Goal: Task Accomplishment & Management: Use online tool/utility

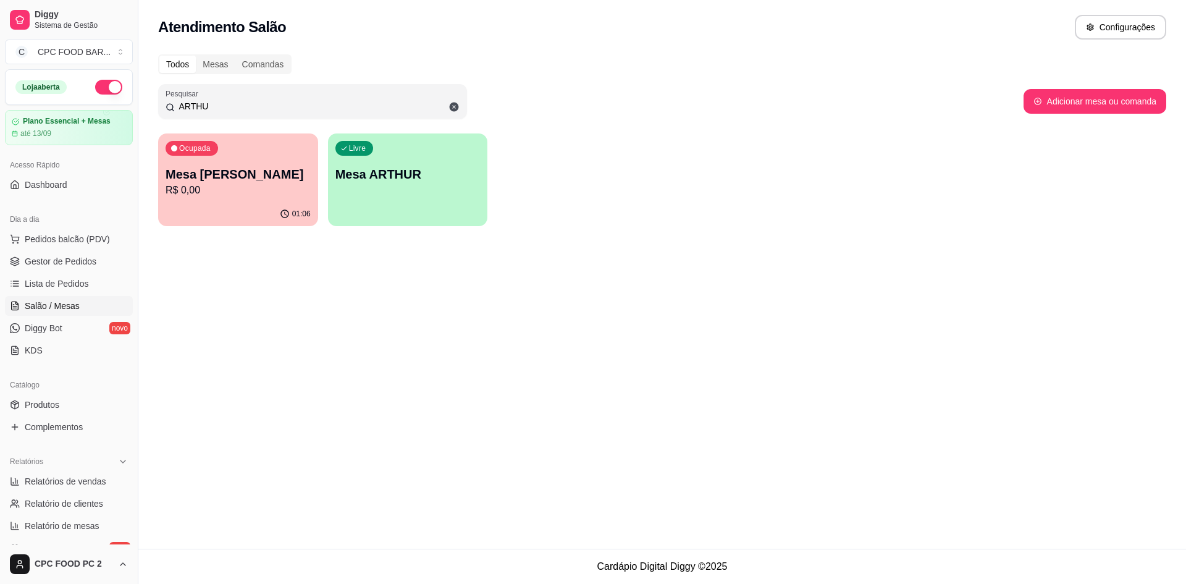
drag, startPoint x: 212, startPoint y: 104, endPoint x: 149, endPoint y: 104, distance: 63.0
click at [149, 104] on div "Todos Mesas Comandas Pesquisar ARTHU Adicionar mesa ou comanda Ocupada Mesa [PE…" at bounding box center [661, 144] width 1047 height 194
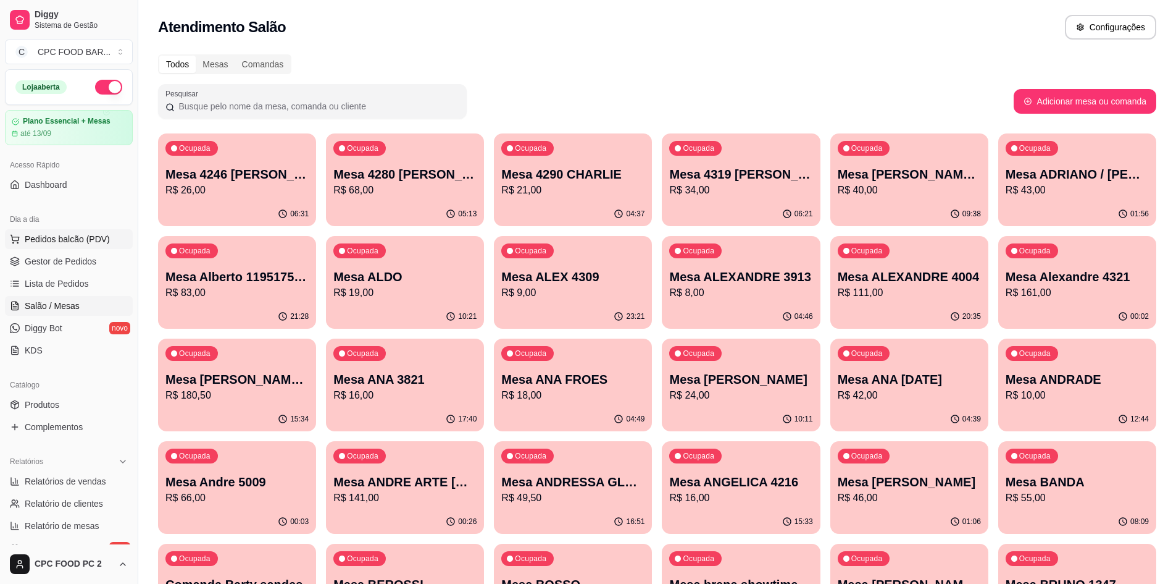
click at [70, 242] on span "Pedidos balcão (PDV)" at bounding box center [67, 239] width 85 height 12
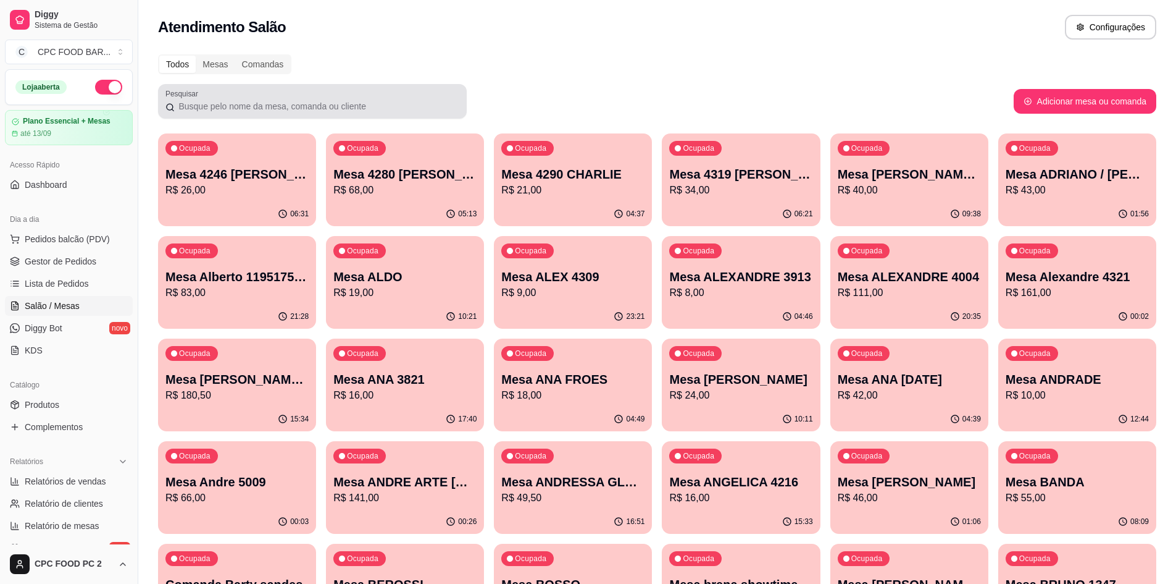
click at [304, 113] on div at bounding box center [312, 101] width 294 height 25
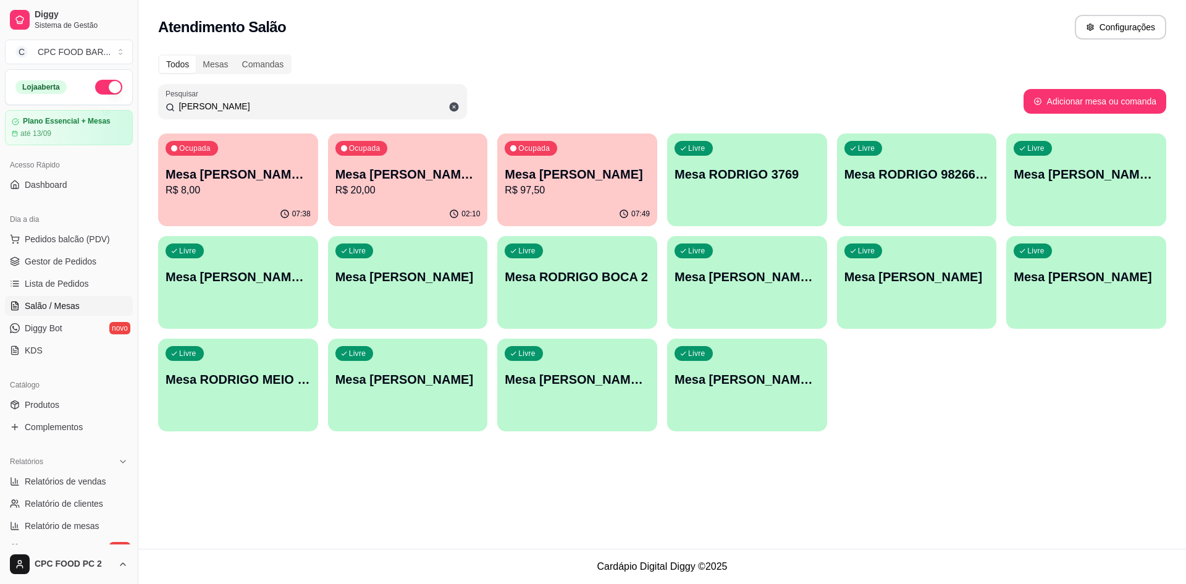
type input "[PERSON_NAME]"
click at [415, 292] on div "Livre Mesa [PERSON_NAME]" at bounding box center [408, 275] width 160 height 78
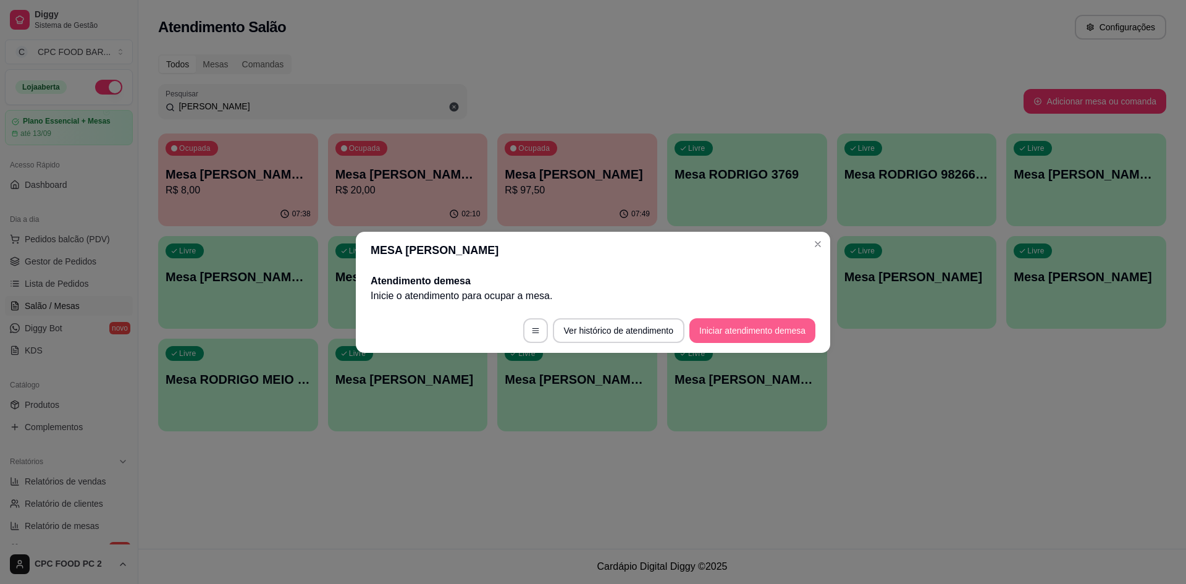
click at [729, 334] on button "Iniciar atendimento de mesa" at bounding box center [752, 330] width 126 height 25
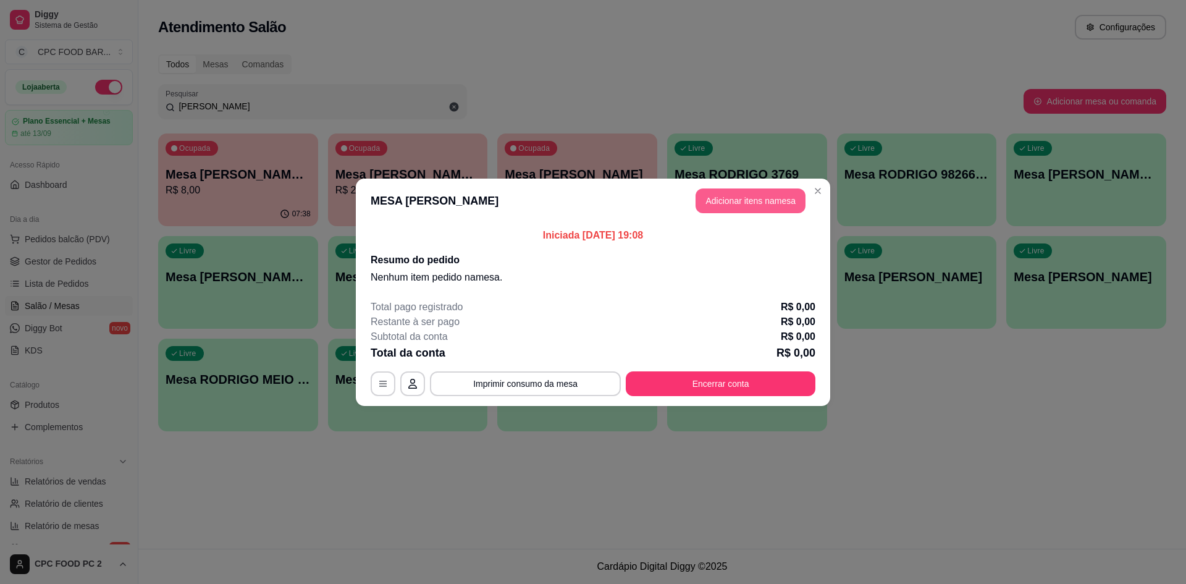
click at [711, 198] on button "Adicionar itens na mesa" at bounding box center [750, 200] width 110 height 25
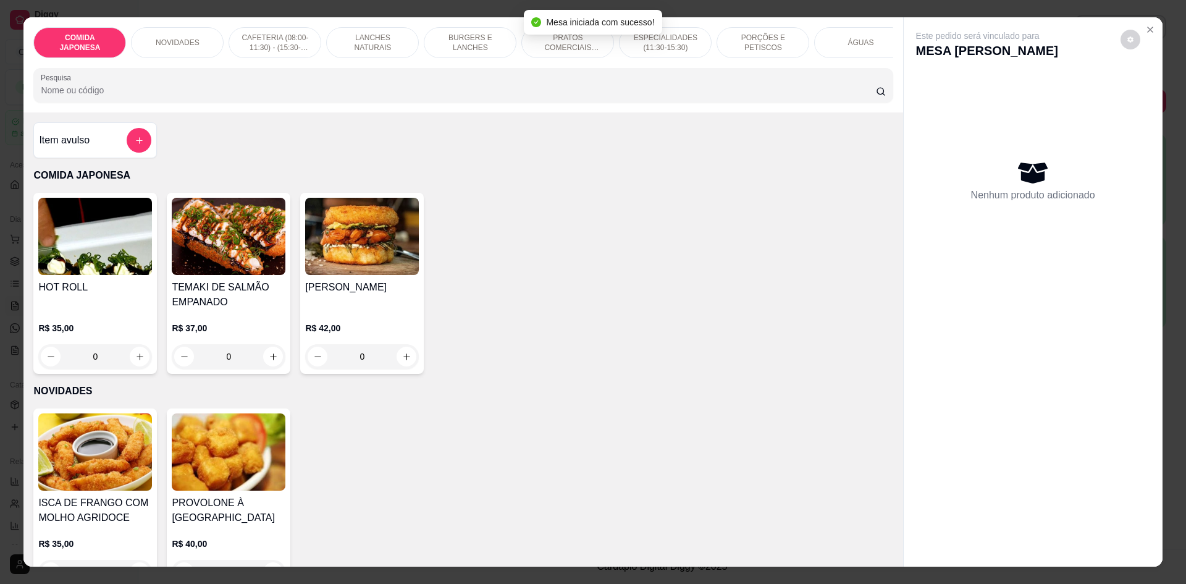
click at [433, 96] on input "Pesquisa" at bounding box center [458, 90] width 834 height 12
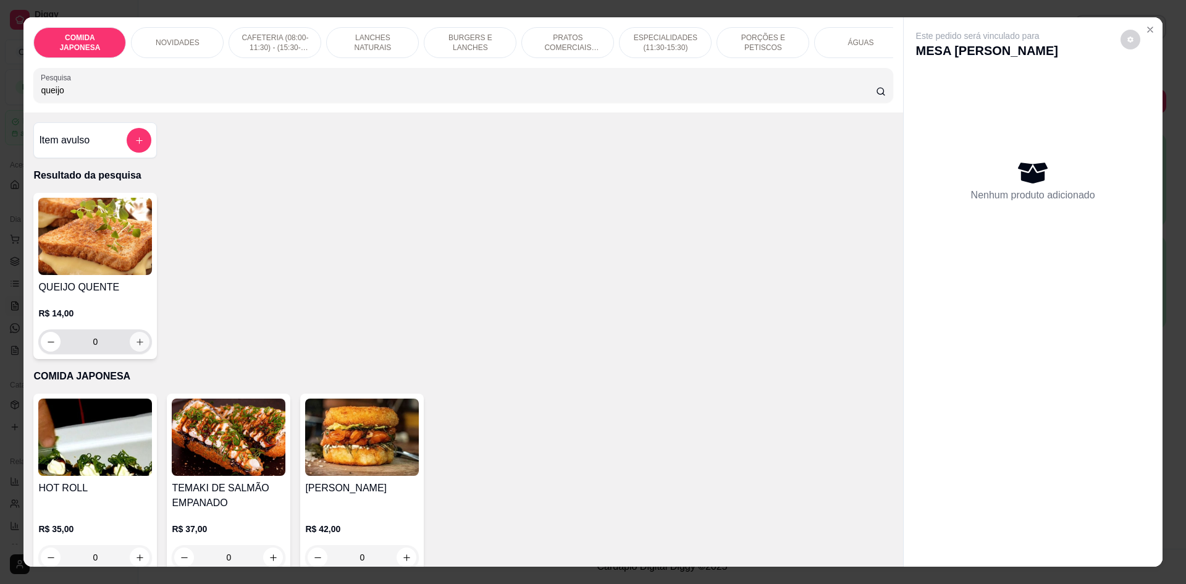
type input "queijo"
click at [136, 346] on icon "increase-product-quantity" at bounding box center [139, 341] width 9 height 9
type input "1"
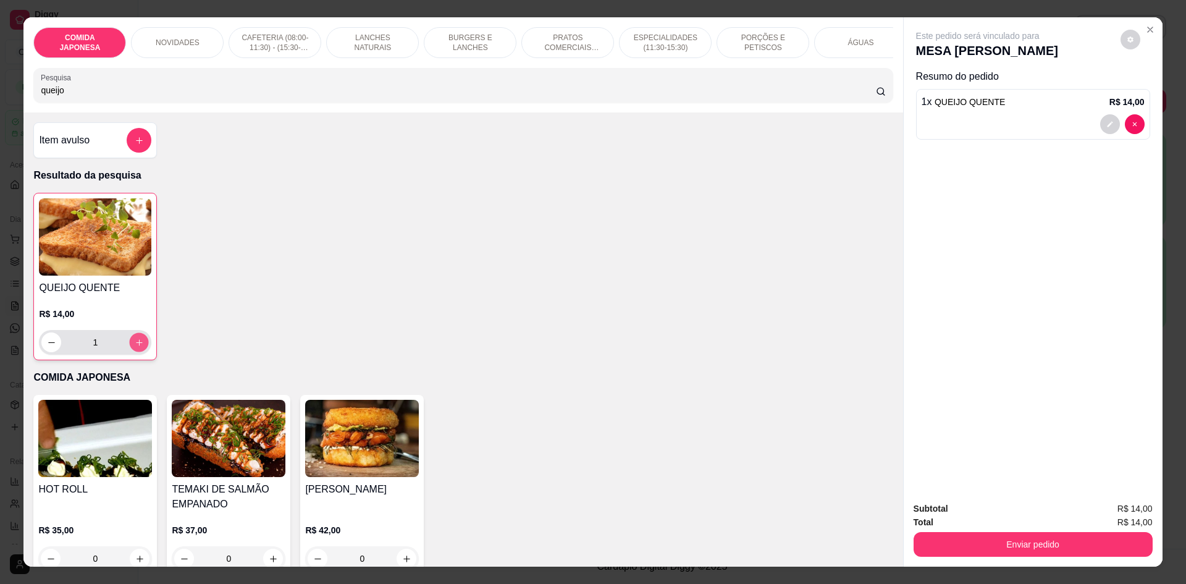
click at [136, 347] on icon "increase-product-quantity" at bounding box center [139, 342] width 9 height 9
type input "2"
click at [1108, 125] on icon "decrease-product-quantity" at bounding box center [1109, 124] width 7 height 7
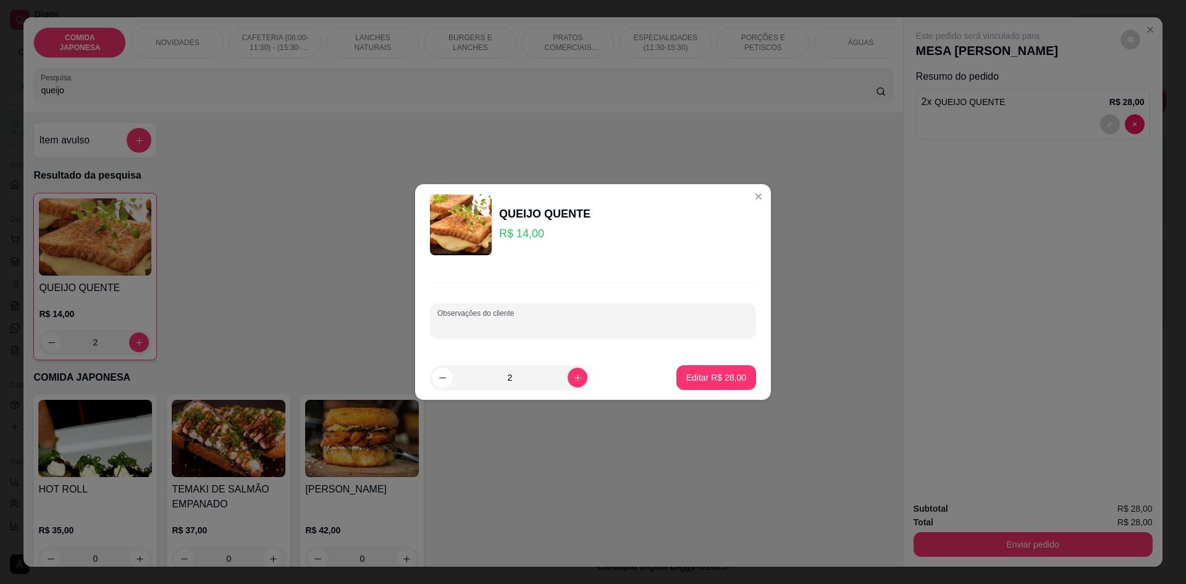
click at [543, 320] on input "Observações do cliente" at bounding box center [592, 325] width 311 height 12
type input "um só com queijo"
click at [719, 382] on p "Editar R$ 28,00" at bounding box center [716, 377] width 60 height 12
type input "0"
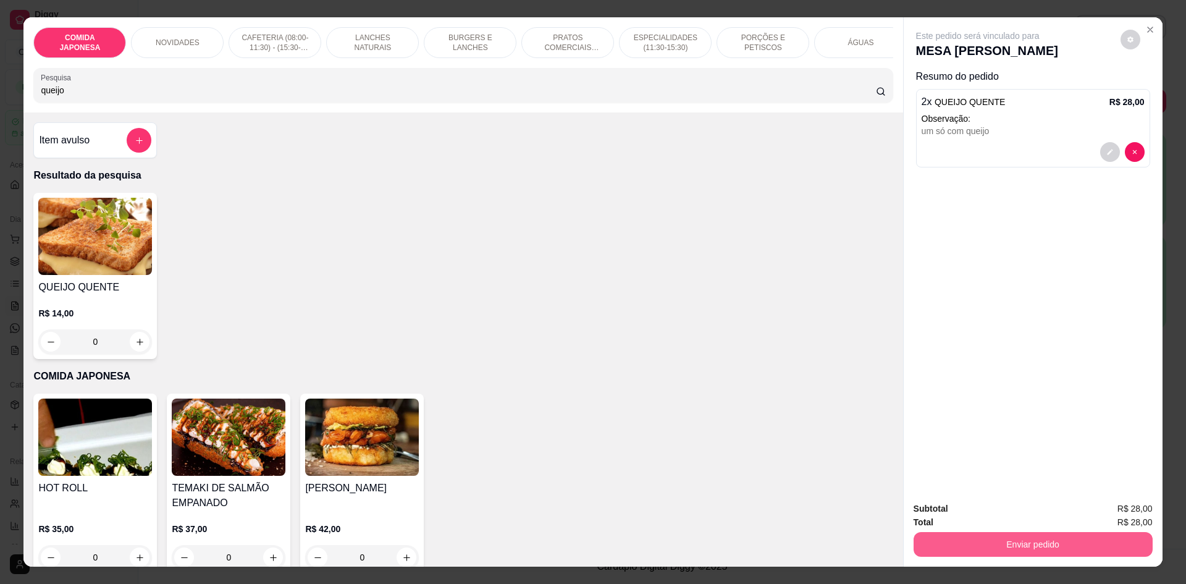
click at [963, 545] on button "Enviar pedido" at bounding box center [1032, 544] width 239 height 25
click at [983, 519] on button "Não registrar e enviar pedido" at bounding box center [991, 513] width 125 height 23
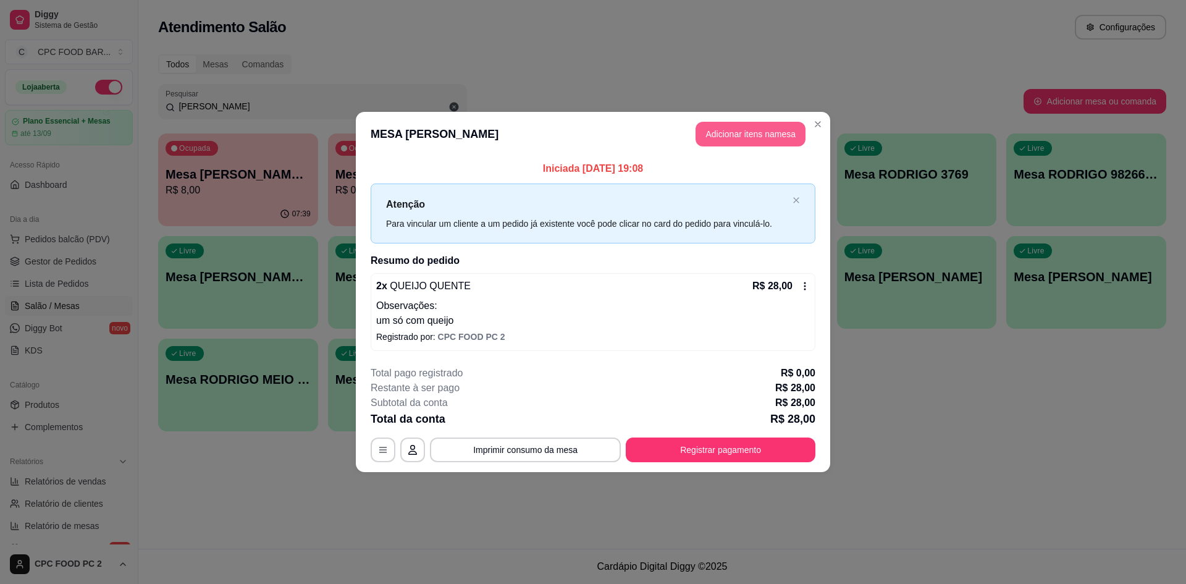
click at [741, 127] on button "Adicionar itens na mesa" at bounding box center [750, 134] width 110 height 25
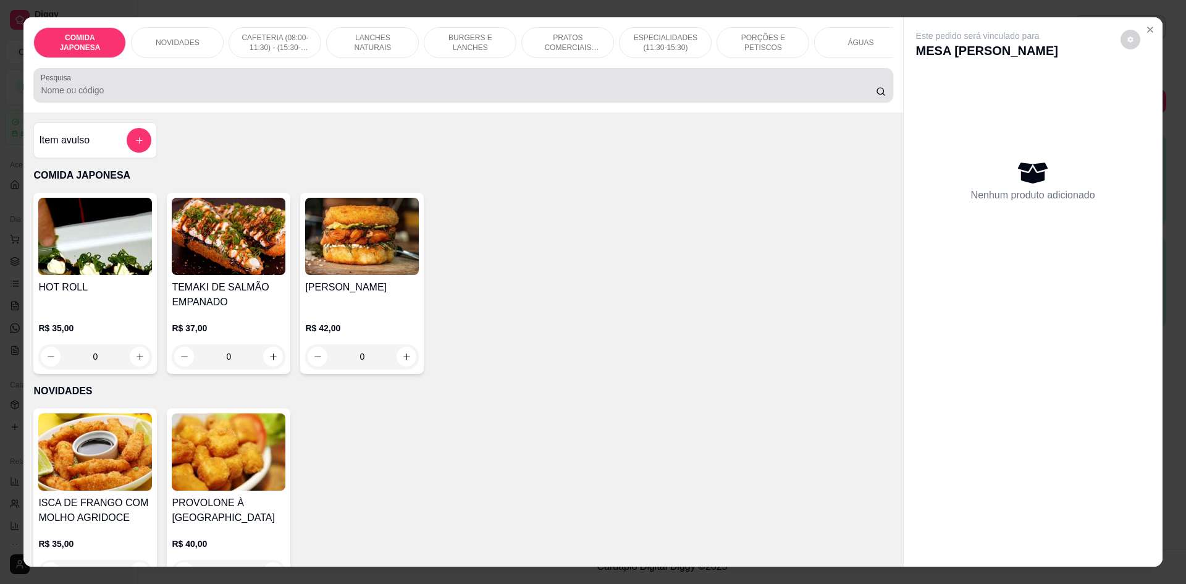
click at [400, 96] on input "Pesquisa" at bounding box center [458, 90] width 834 height 12
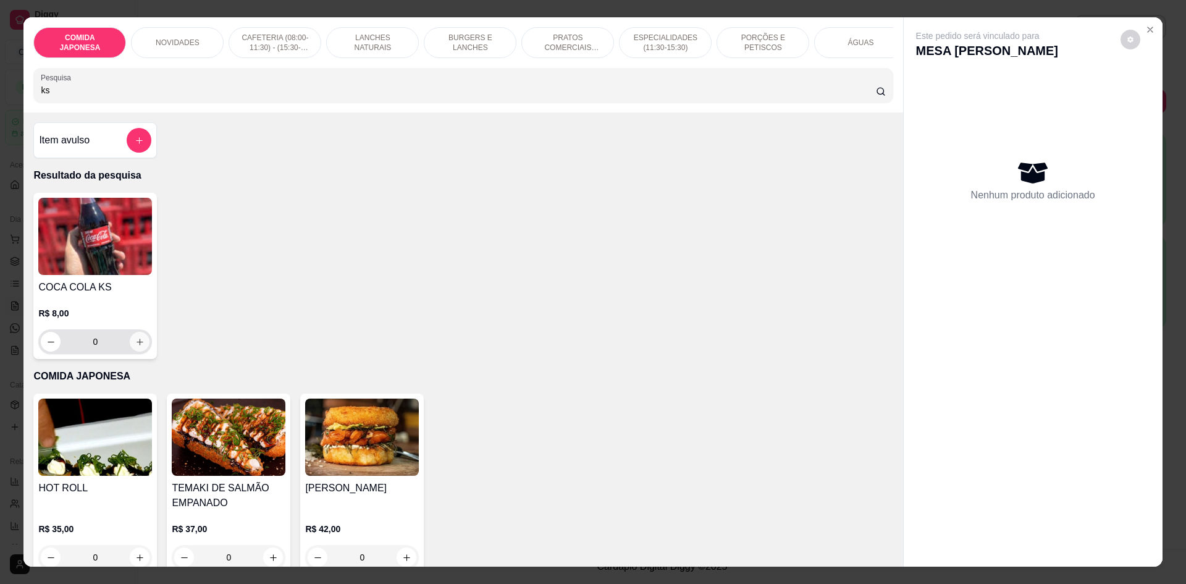
type input "ks"
click at [135, 346] on icon "increase-product-quantity" at bounding box center [139, 341] width 9 height 9
type input "1"
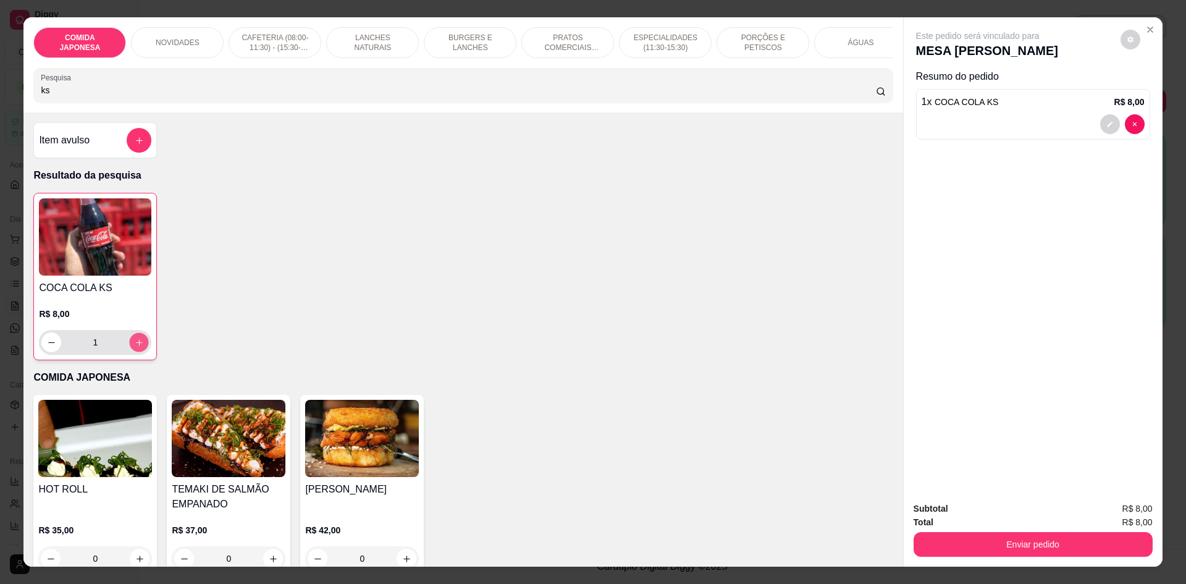
click at [135, 347] on icon "increase-product-quantity" at bounding box center [139, 342] width 9 height 9
type input "2"
click at [1031, 546] on button "Enviar pedido" at bounding box center [1032, 544] width 239 height 25
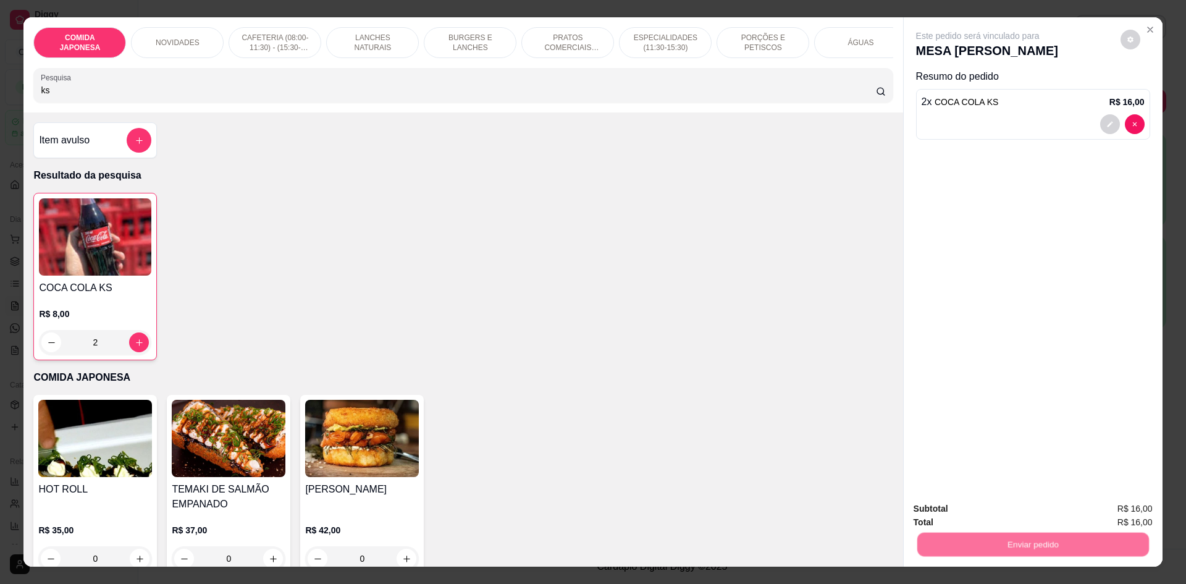
click at [1020, 514] on button "Não registrar e enviar pedido" at bounding box center [991, 513] width 125 height 23
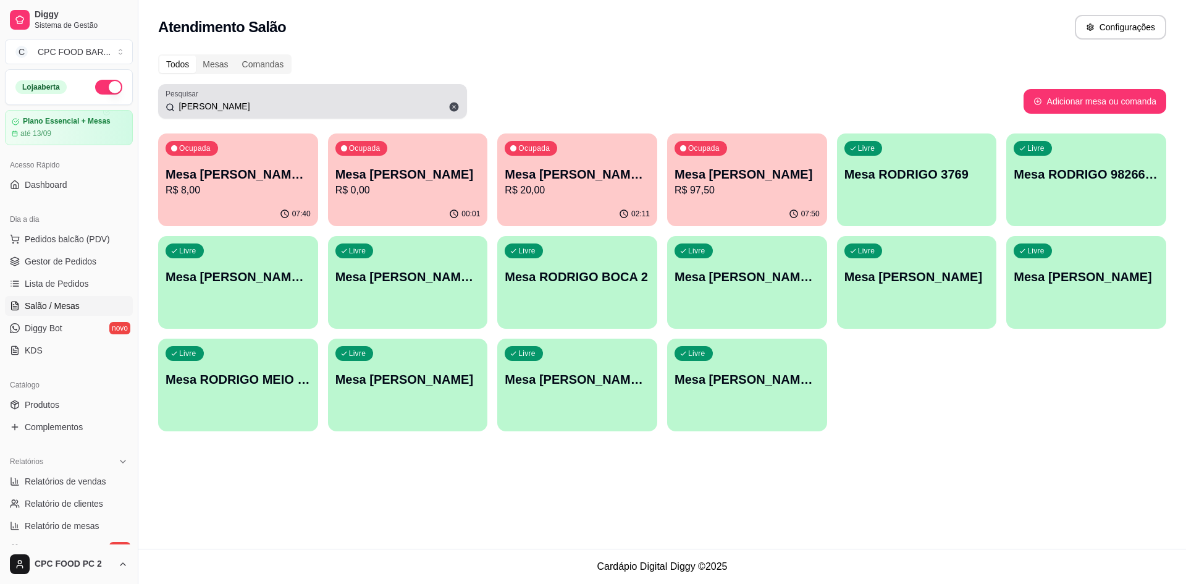
drag, startPoint x: 291, startPoint y: 112, endPoint x: 170, endPoint y: 104, distance: 121.3
click at [170, 104] on div "[PERSON_NAME]" at bounding box center [312, 101] width 294 height 25
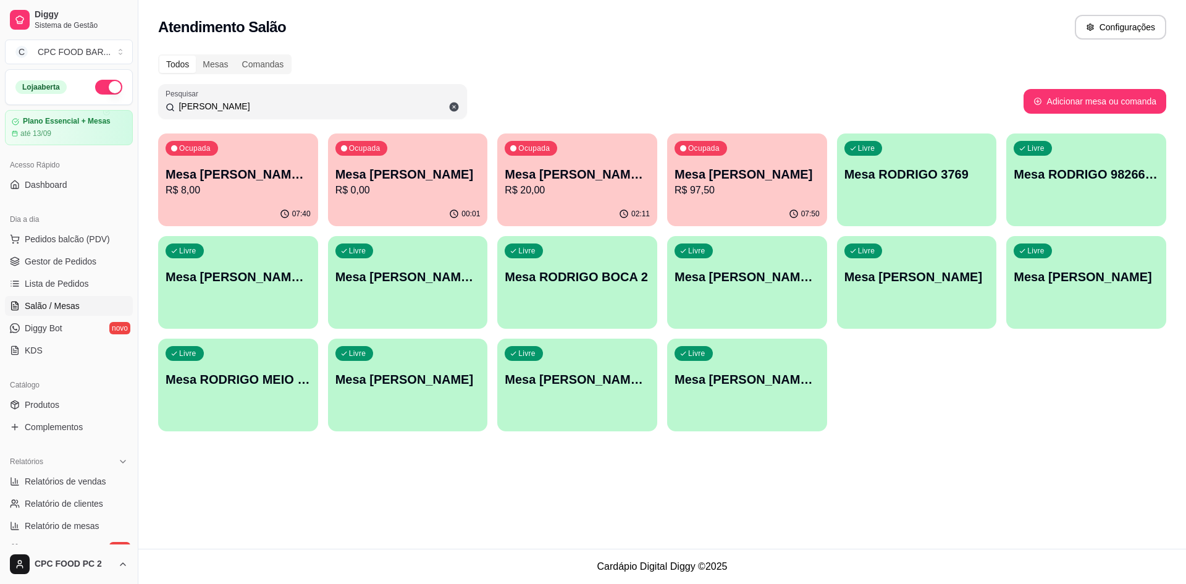
drag, startPoint x: 207, startPoint y: 103, endPoint x: 157, endPoint y: 103, distance: 50.0
click at [157, 103] on div "Todos Mesas Comandas Pesquisar rodrigo Adicionar mesa ou comanda Ocupada Mesa […" at bounding box center [661, 246] width 1047 height 399
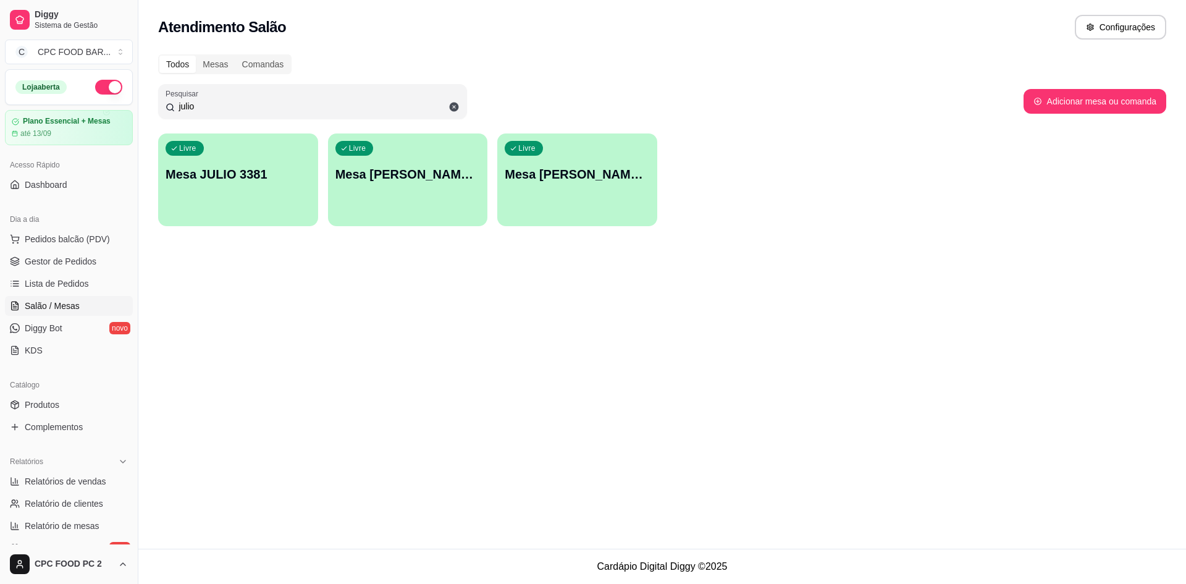
type input "julio"
click at [236, 170] on p "Mesa JULIO 3381" at bounding box center [238, 174] width 141 height 17
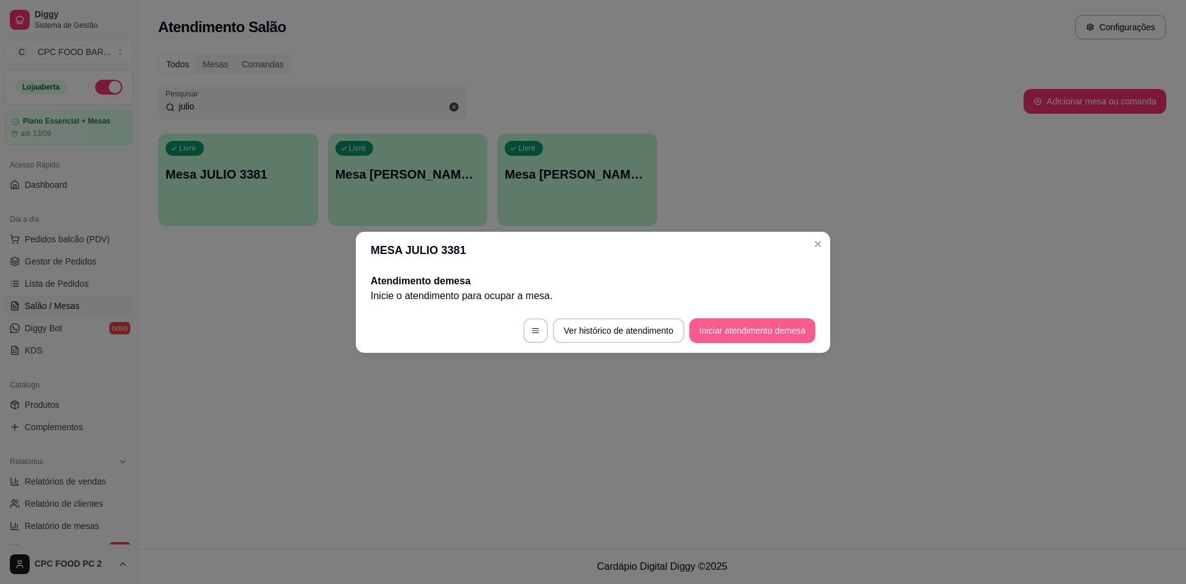
click at [729, 330] on button "Iniciar atendimento de mesa" at bounding box center [752, 330] width 126 height 25
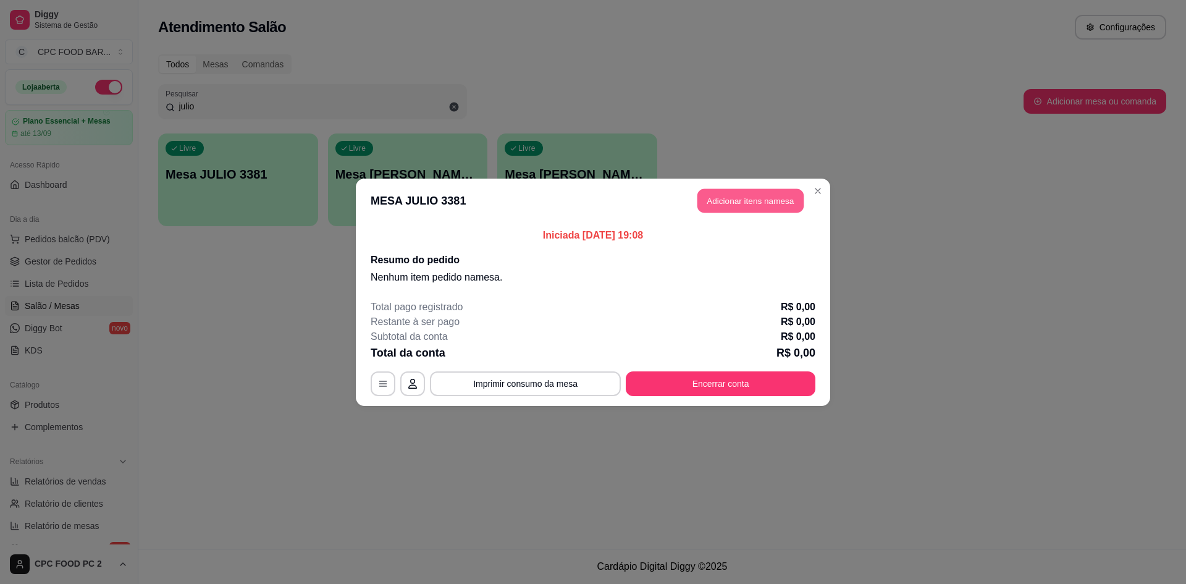
click at [753, 199] on button "Adicionar itens na mesa" at bounding box center [750, 200] width 106 height 24
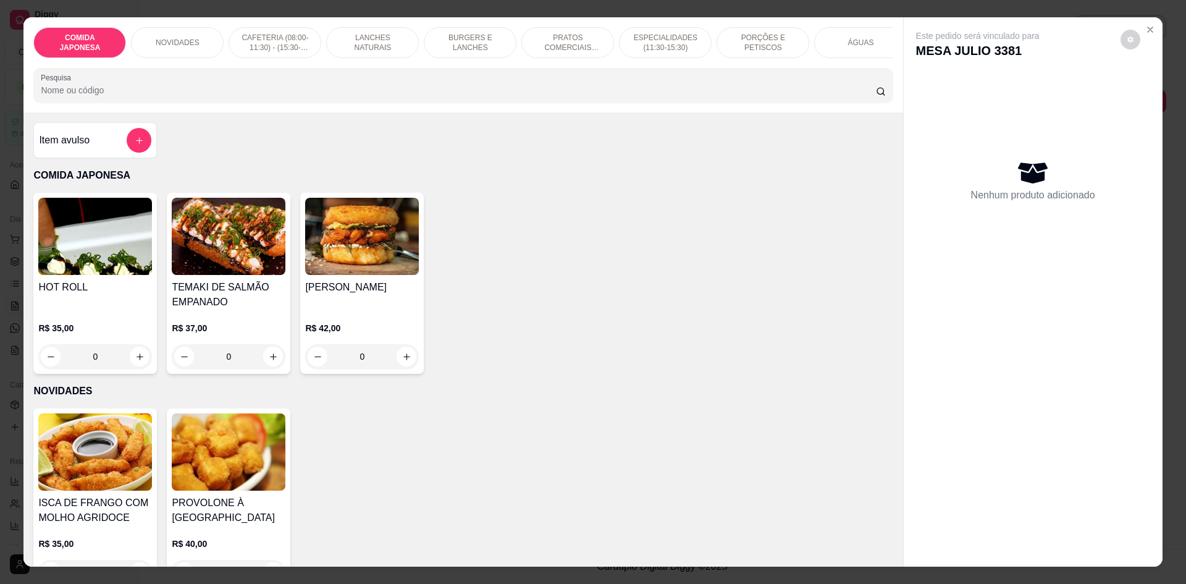
drag, startPoint x: 321, startPoint y: 119, endPoint x: 330, endPoint y: 96, distance: 23.9
click at [322, 112] on div "COMIDA JAPONESA NOVIDADES CAFETERIA (08:00-11:30) - (15:30-18:00) LANCHES NATUR…" at bounding box center [462, 64] width 879 height 95
click at [330, 96] on input "Pesquisa" at bounding box center [458, 90] width 834 height 12
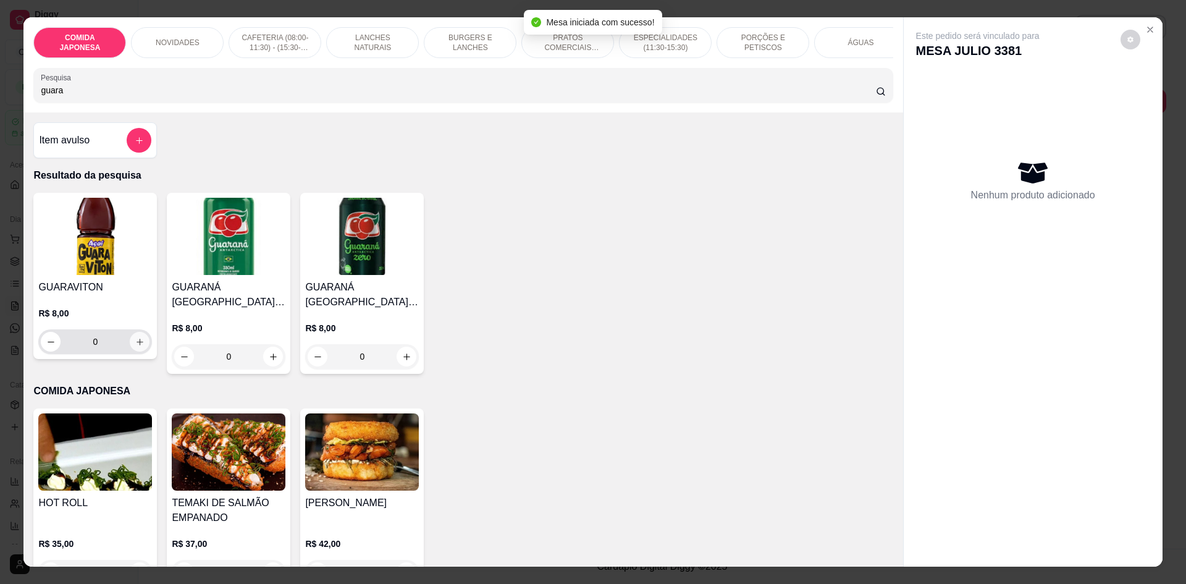
type input "guara"
click at [138, 346] on icon "increase-product-quantity" at bounding box center [139, 341] width 9 height 9
type input "1"
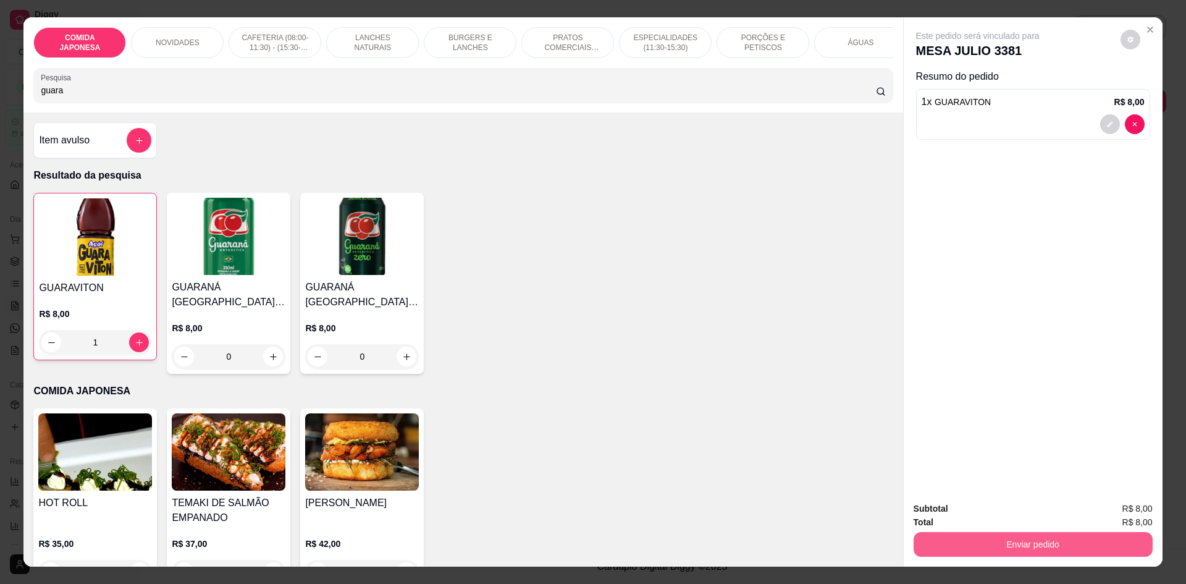
click at [988, 539] on button "Enviar pedido" at bounding box center [1032, 544] width 239 height 25
click at [978, 511] on button "Não registrar e enviar pedido" at bounding box center [991, 513] width 128 height 23
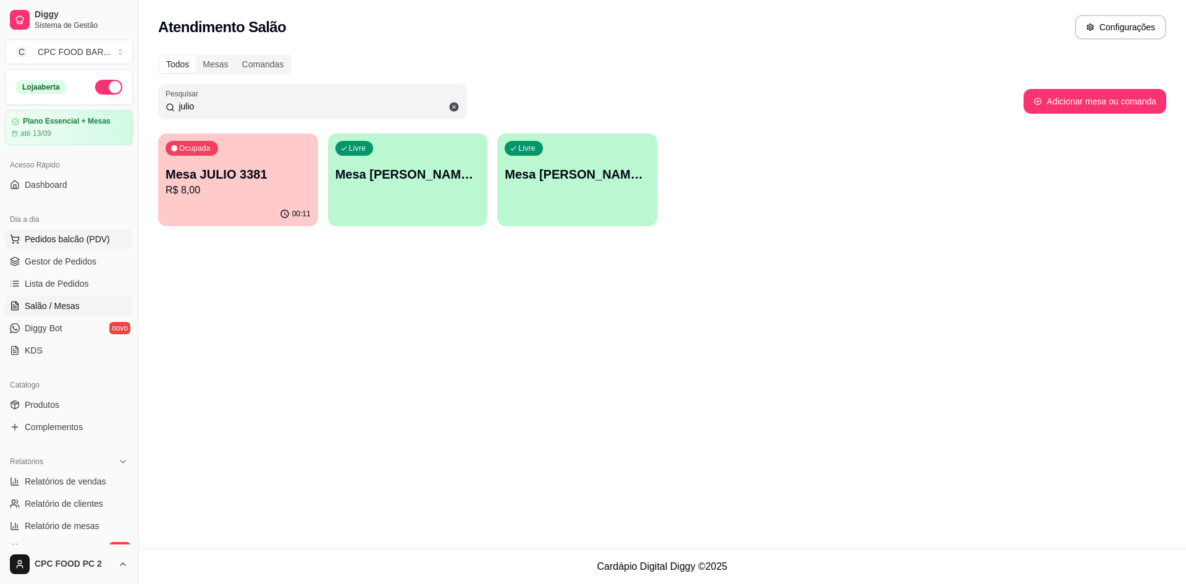
click at [54, 240] on span "Pedidos balcão (PDV)" at bounding box center [67, 239] width 85 height 12
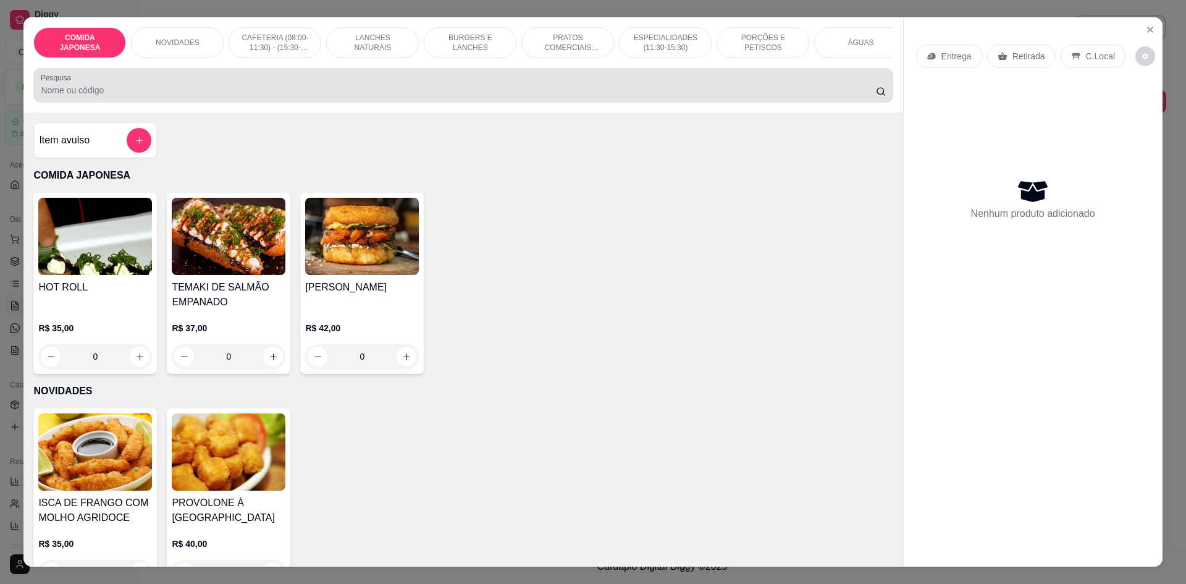
click at [199, 96] on input "Pesquisa" at bounding box center [458, 90] width 834 height 12
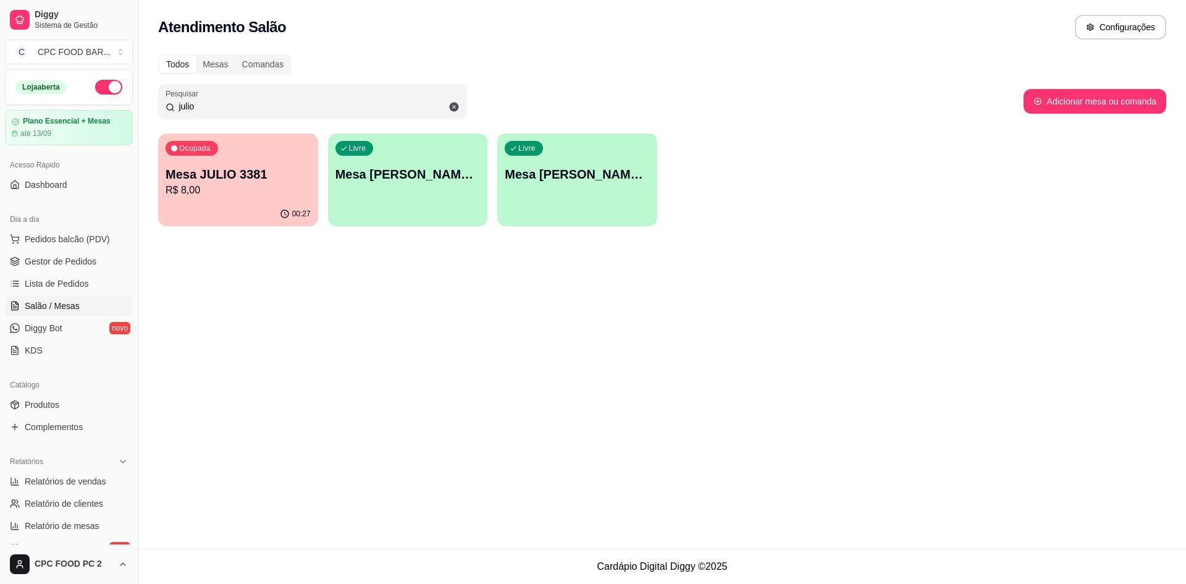
drag, startPoint x: 199, startPoint y: 104, endPoint x: 144, endPoint y: 104, distance: 54.3
click at [144, 104] on div "Todos Mesas Comandas Pesquisar julio Adicionar mesa ou comanda Ocupada Mesa JUL…" at bounding box center [661, 144] width 1047 height 194
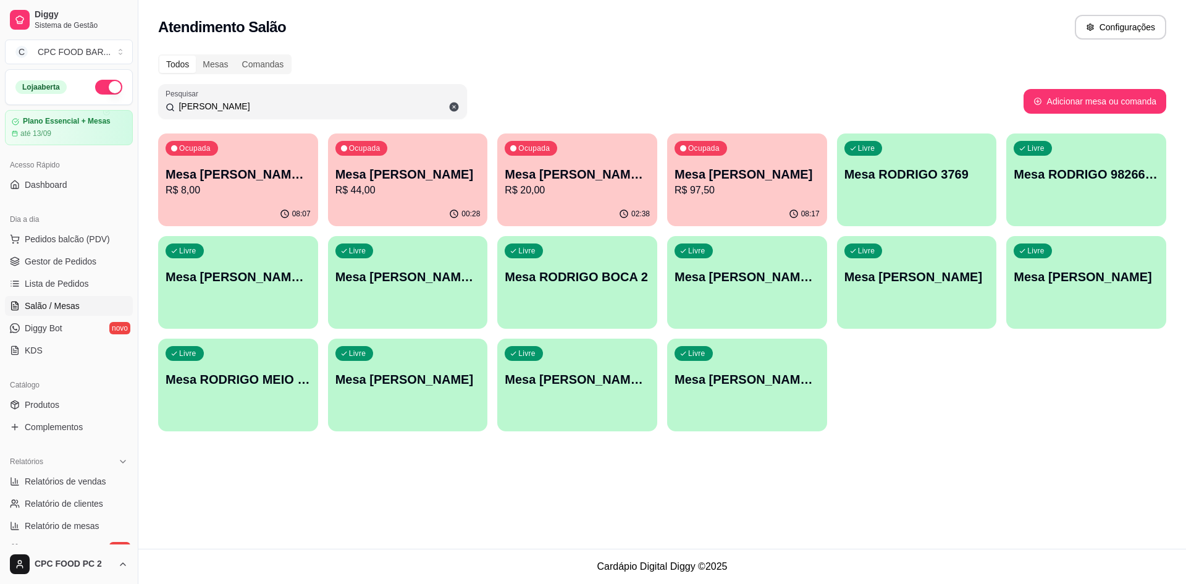
type input "[PERSON_NAME]"
click at [409, 188] on p "R$ 44,00" at bounding box center [407, 190] width 141 height 14
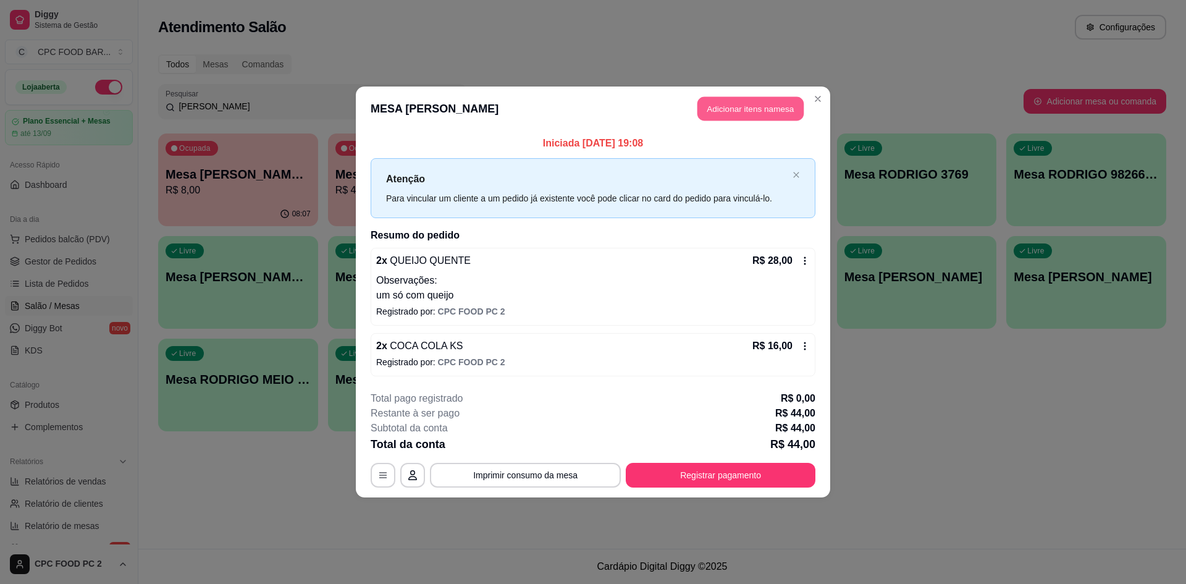
click at [714, 112] on button "Adicionar itens na mesa" at bounding box center [750, 109] width 106 height 24
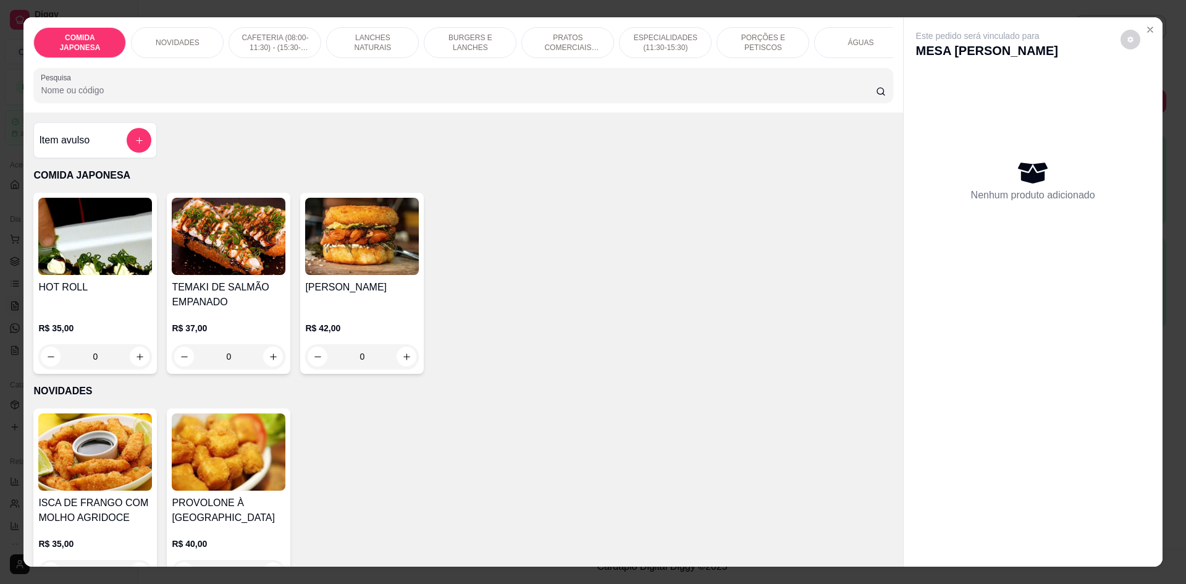
click at [373, 112] on div "COMIDA JAPONESA NOVIDADES CAFETERIA (08:00-11:30) - (15:30-18:00) LANCHES NATUR…" at bounding box center [462, 64] width 879 height 95
click at [377, 96] on input "Pesquisa" at bounding box center [458, 90] width 834 height 12
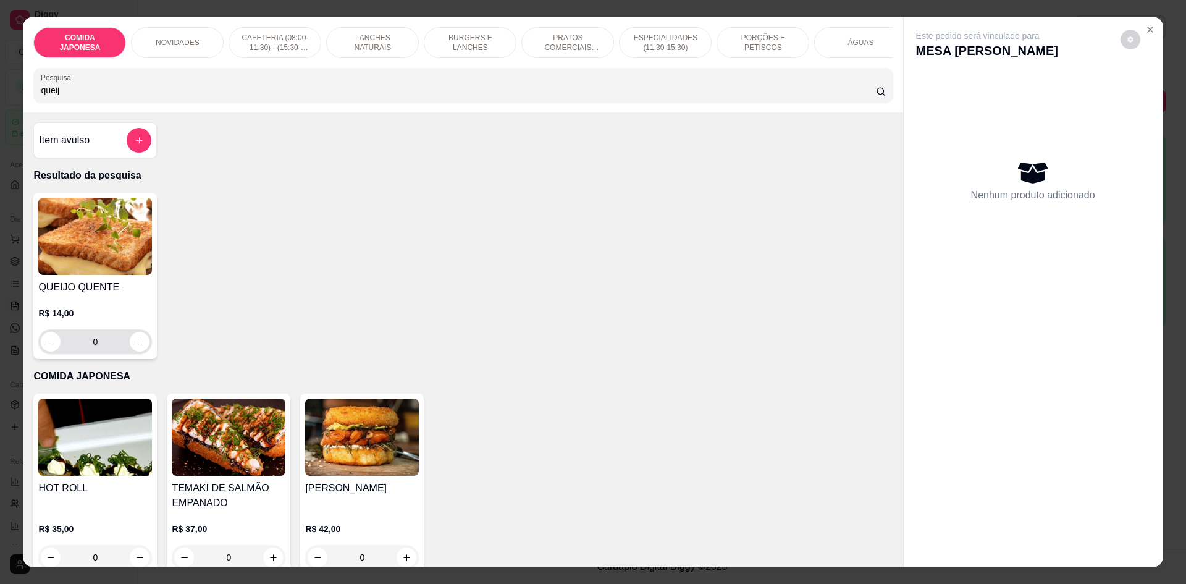
type input "queij"
click at [135, 346] on icon "increase-product-quantity" at bounding box center [139, 341] width 9 height 9
type input "1"
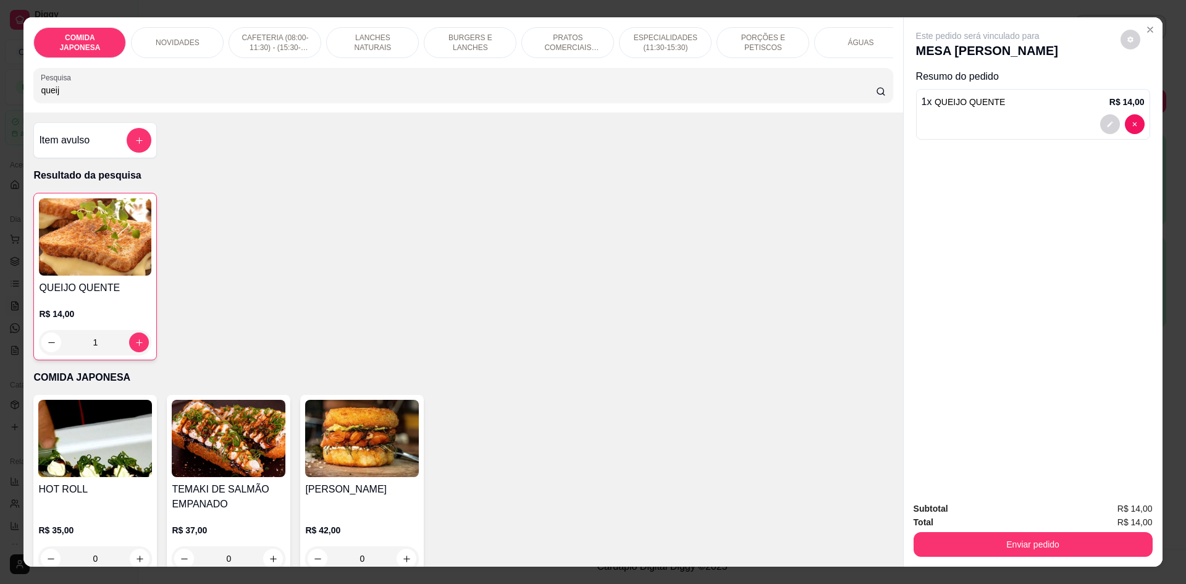
drag, startPoint x: 102, startPoint y: 101, endPoint x: 2, endPoint y: 103, distance: 99.4
click at [2, 103] on div "COMIDA JAPONESA NOVIDADES CAFETERIA (08:00-11:30) - (15:30-18:00) LANCHES NATUR…" at bounding box center [593, 292] width 1186 height 584
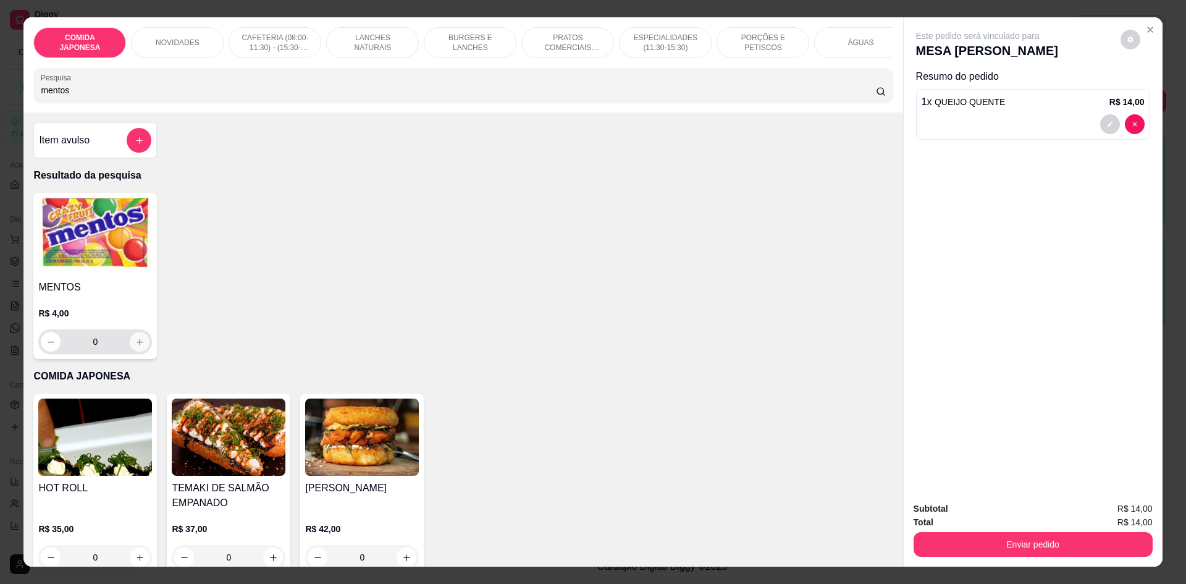
type input "mentos"
click at [135, 346] on icon "increase-product-quantity" at bounding box center [139, 341] width 9 height 9
type input "1"
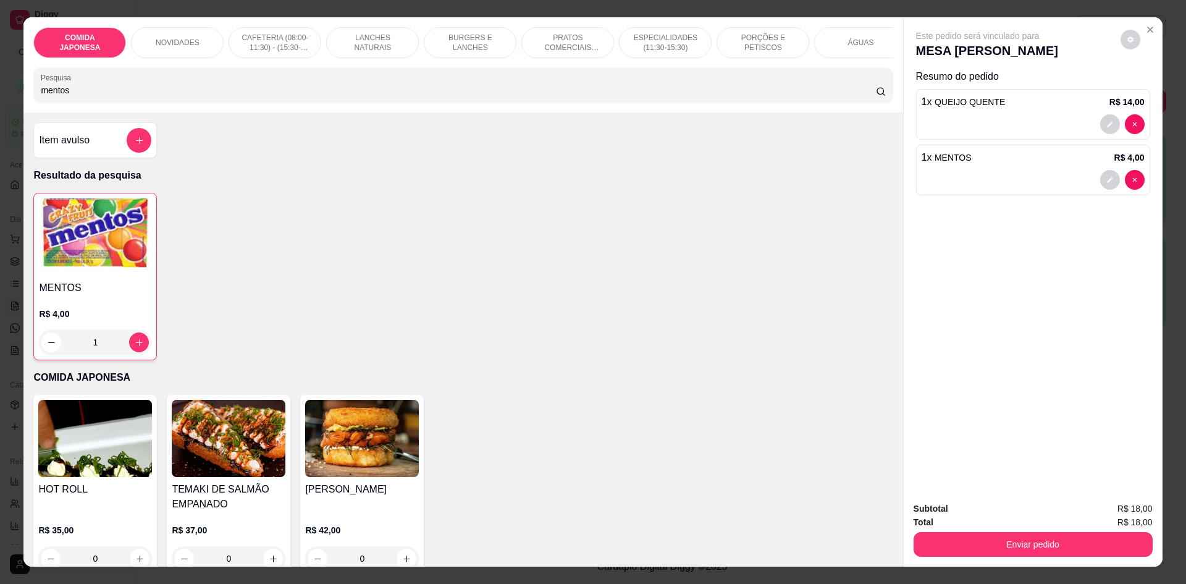
drag, startPoint x: 81, startPoint y: 99, endPoint x: 30, endPoint y: 96, distance: 50.7
click at [33, 96] on div "Pesquisa mentos" at bounding box center [462, 85] width 859 height 35
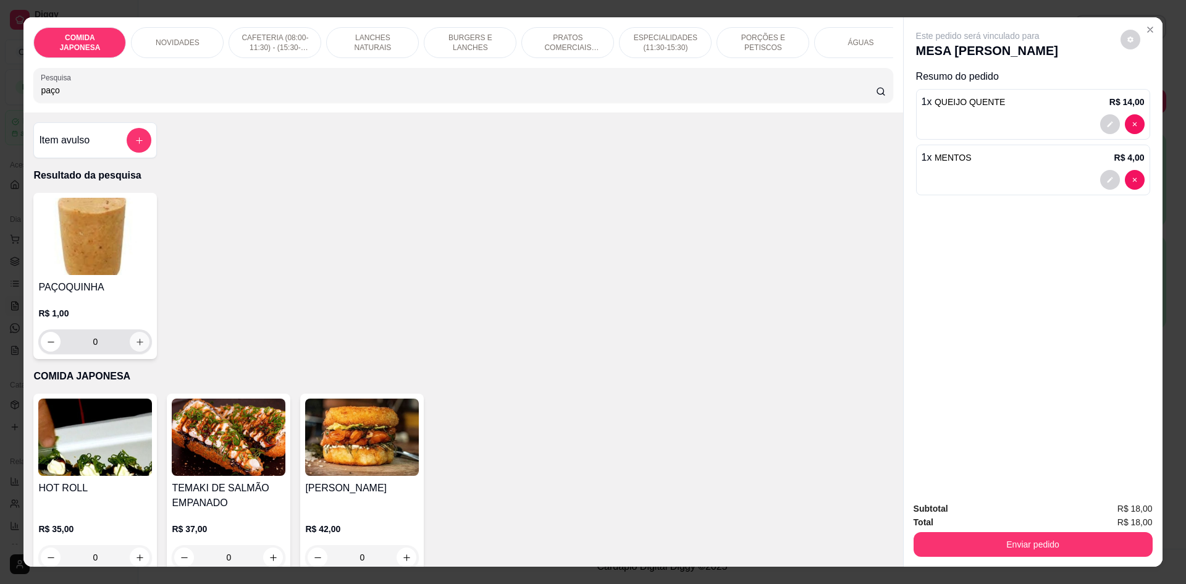
type input "paço"
click at [135, 346] on icon "increase-product-quantity" at bounding box center [139, 341] width 9 height 9
type input "1"
click at [136, 345] on icon "increase-product-quantity" at bounding box center [139, 341] width 6 height 6
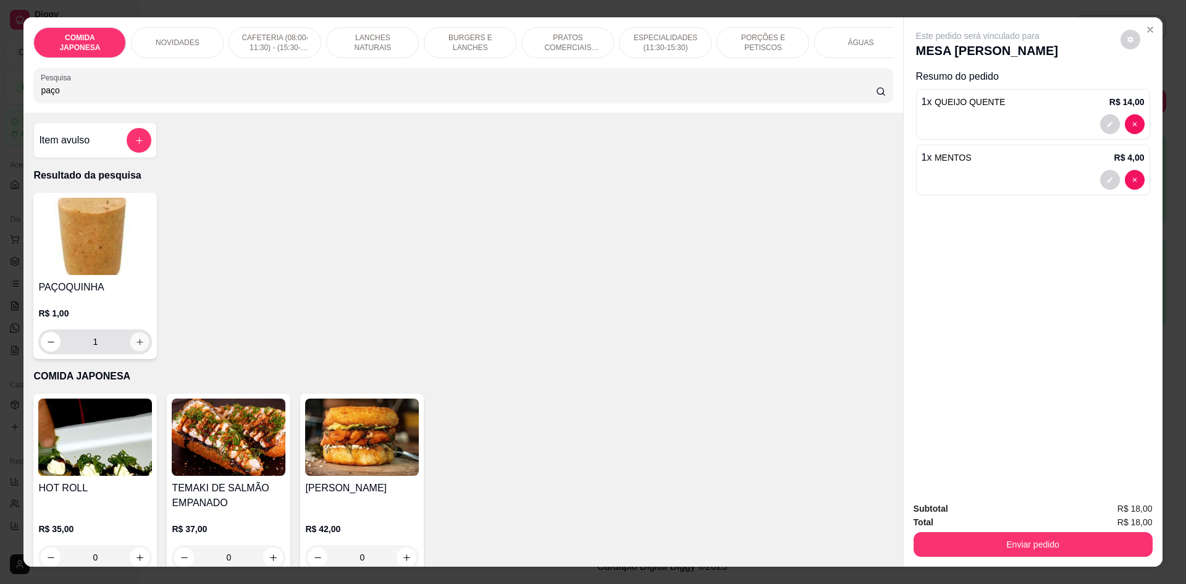
type input "2"
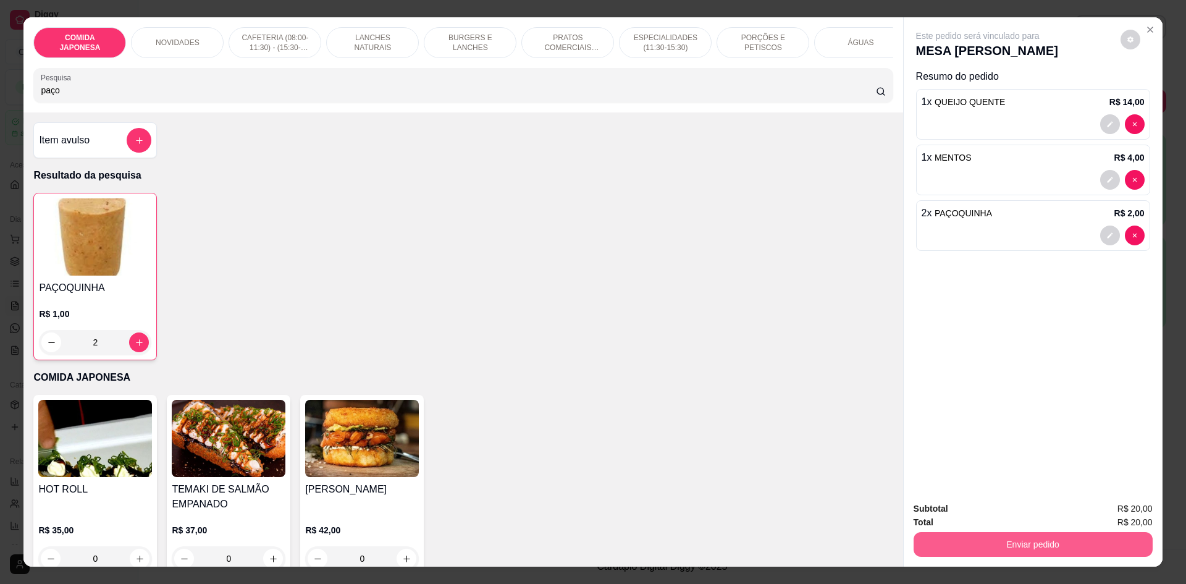
click at [1052, 543] on button "Enviar pedido" at bounding box center [1032, 544] width 239 height 25
click at [974, 513] on button "Não registrar e enviar pedido" at bounding box center [991, 513] width 128 height 23
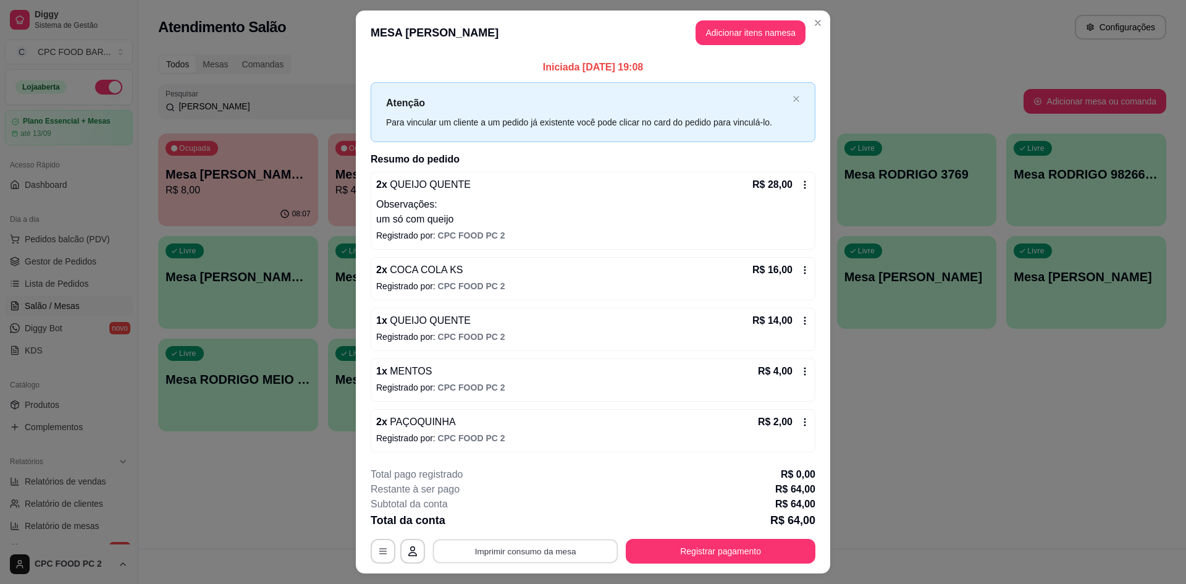
click at [554, 553] on button "Imprimir consumo da mesa" at bounding box center [525, 551] width 185 height 24
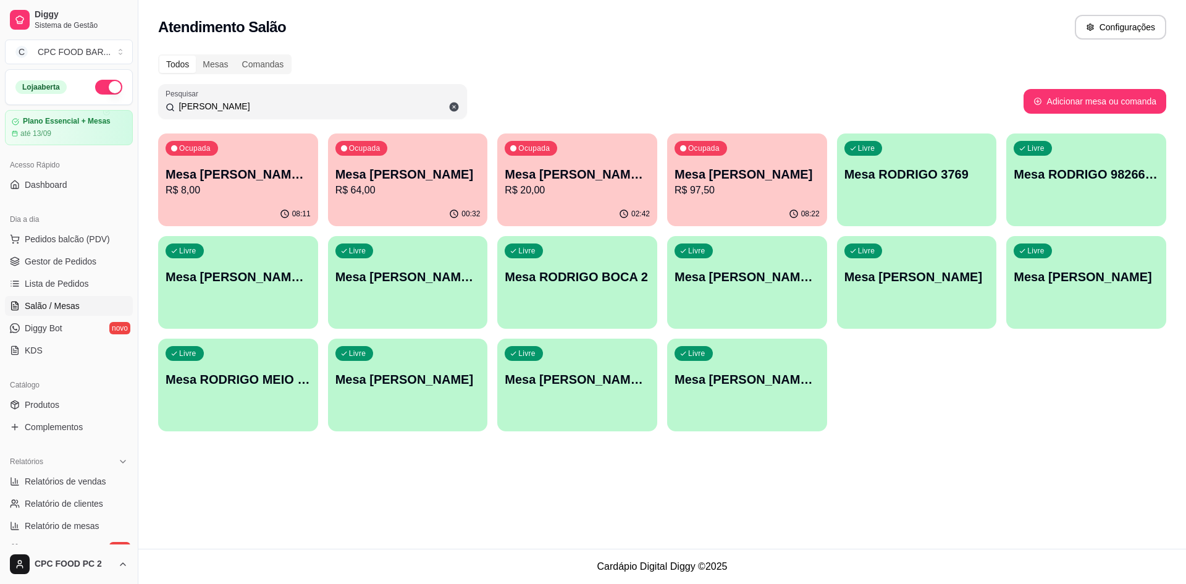
drag, startPoint x: 211, startPoint y: 106, endPoint x: 147, endPoint y: 106, distance: 64.2
click at [147, 106] on div "Todos Mesas Comandas Pesquisar rodrigo Adicionar mesa ou comanda Ocupada Mesa […" at bounding box center [661, 246] width 1047 height 399
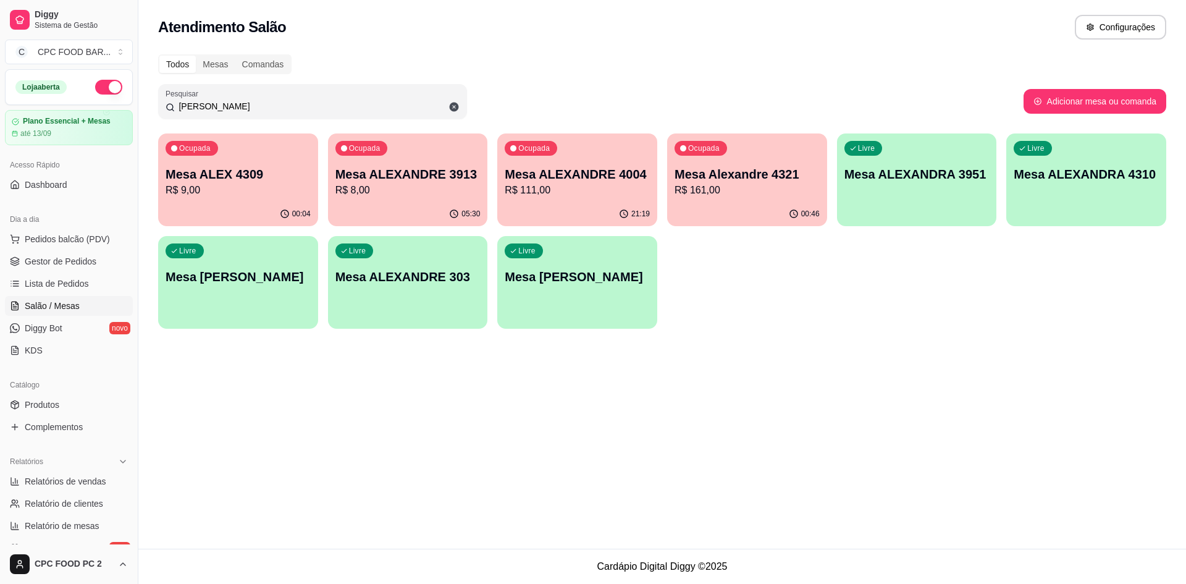
type input "[PERSON_NAME]"
click at [274, 163] on div "Ocupada Mesa ALEX 4309 R$ 9,00" at bounding box center [238, 168] width 155 height 67
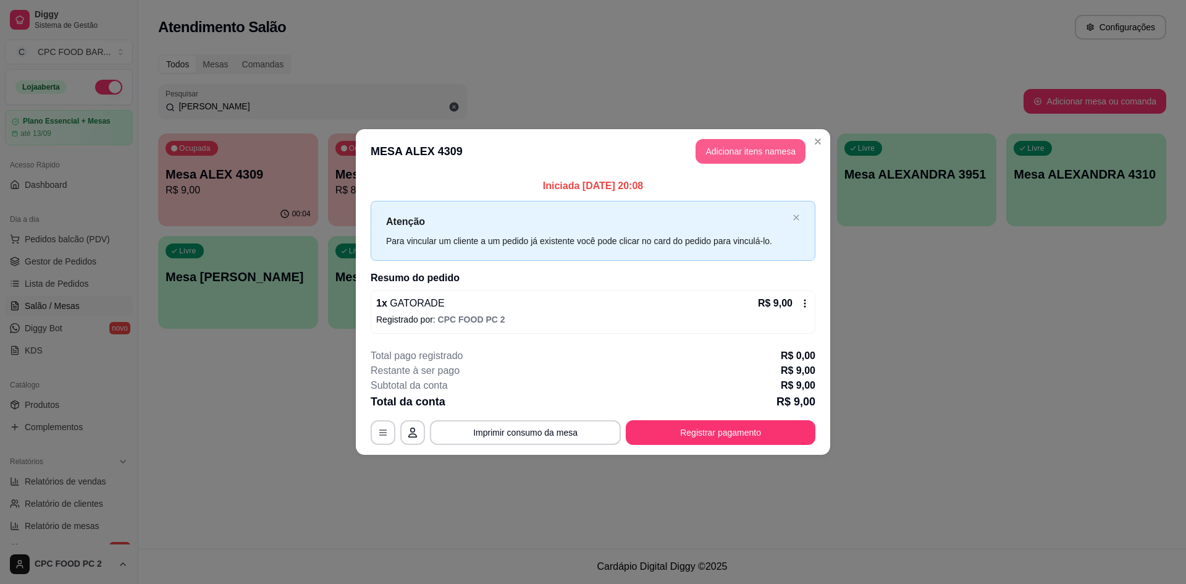
click at [740, 152] on button "Adicionar itens na mesa" at bounding box center [750, 151] width 110 height 25
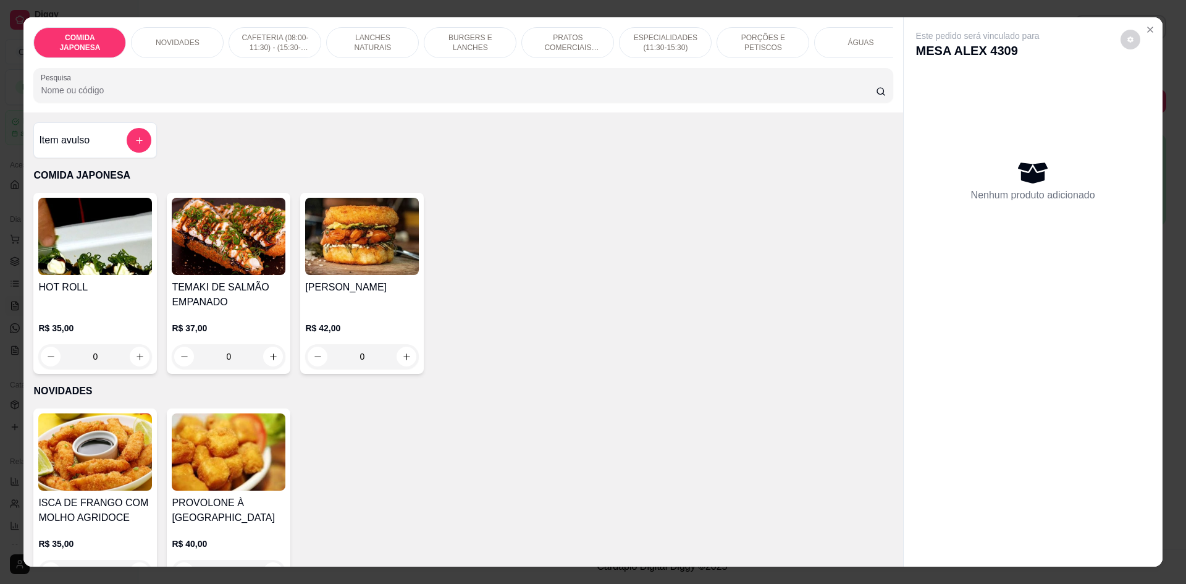
click at [338, 96] on input "Pesquisa" at bounding box center [458, 90] width 834 height 12
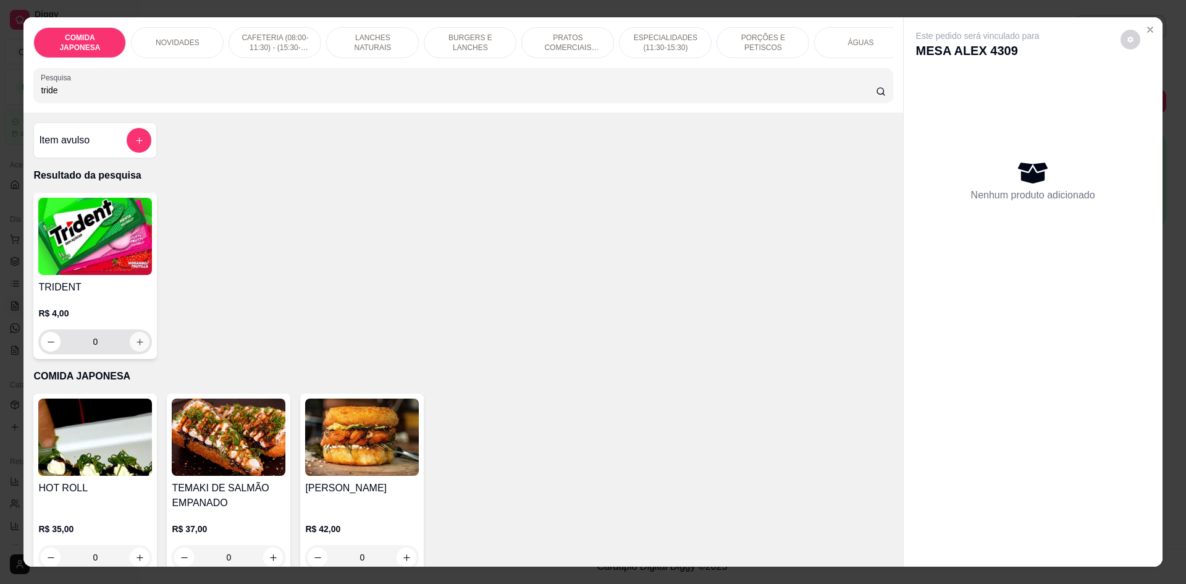
type input "tride"
click at [131, 351] on button "increase-product-quantity" at bounding box center [140, 342] width 20 height 20
type input "1"
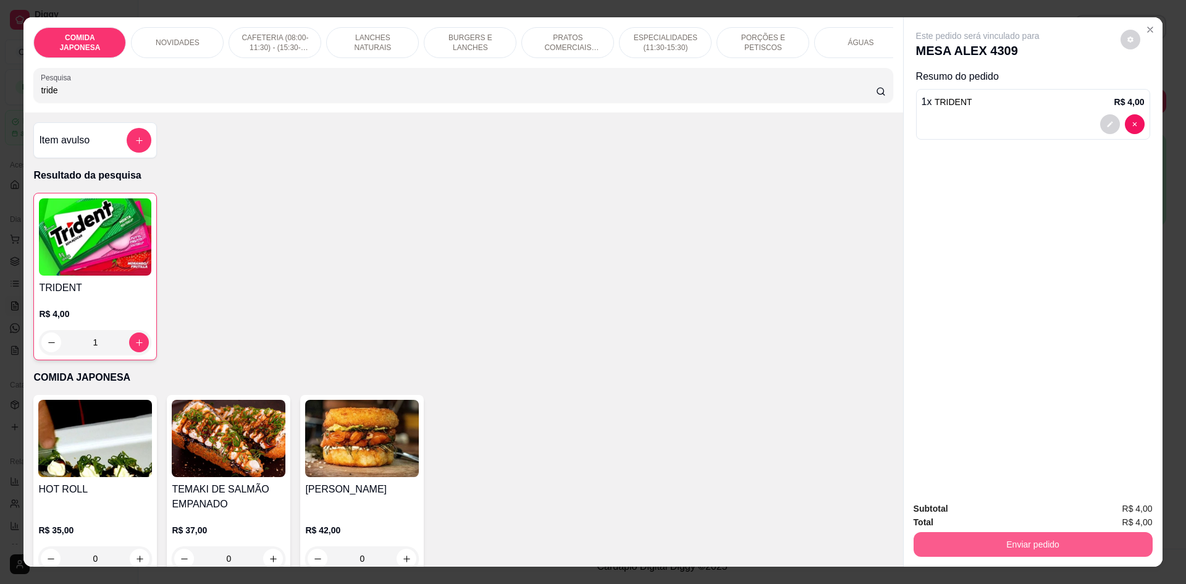
click at [971, 542] on button "Enviar pedido" at bounding box center [1032, 544] width 239 height 25
click at [963, 517] on button "Não registrar e enviar pedido" at bounding box center [991, 513] width 125 height 23
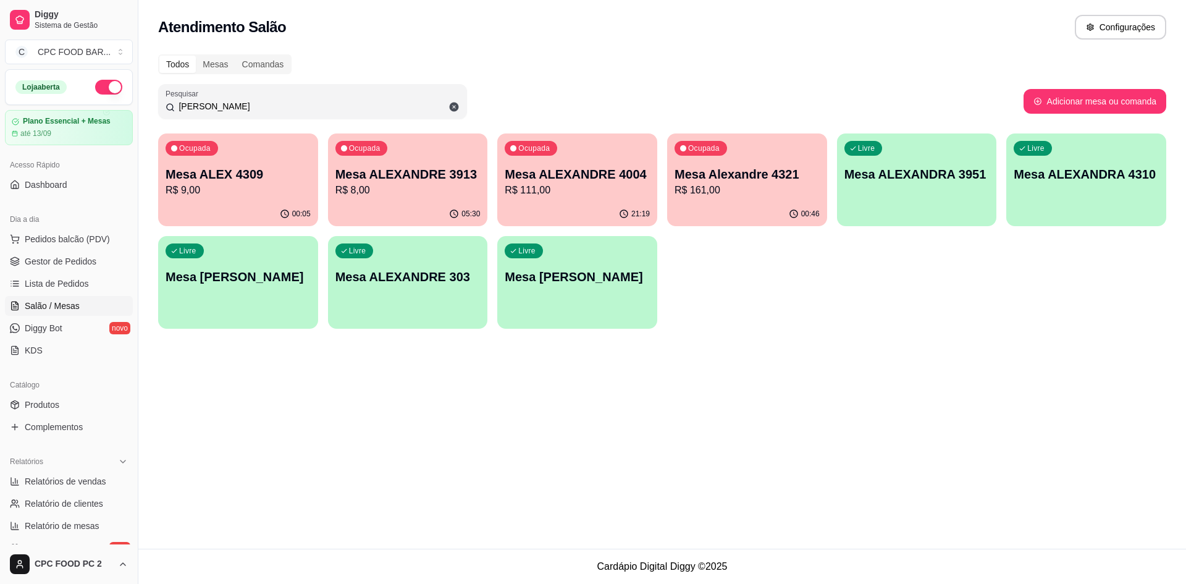
drag, startPoint x: 204, startPoint y: 101, endPoint x: 172, endPoint y: 103, distance: 32.2
click at [172, 103] on div "[PERSON_NAME]" at bounding box center [312, 101] width 294 height 25
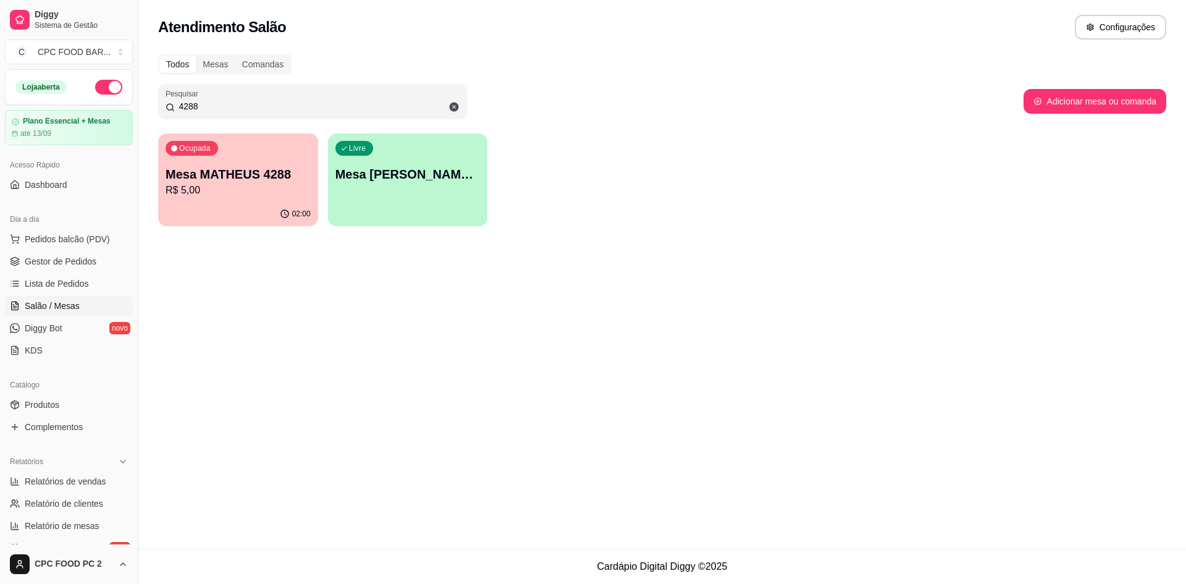
type input "4288"
click at [290, 186] on p "R$ 5,00" at bounding box center [237, 190] width 145 height 15
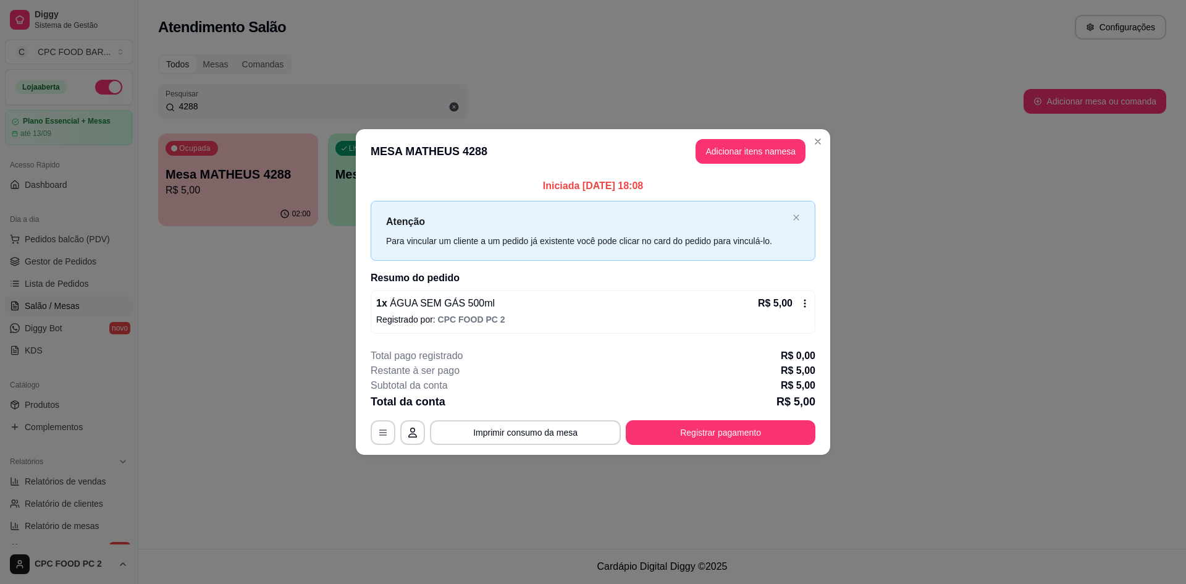
click at [808, 454] on footer "**********" at bounding box center [593, 396] width 474 height 116
click at [732, 428] on button "Registrar pagamento" at bounding box center [721, 433] width 184 height 24
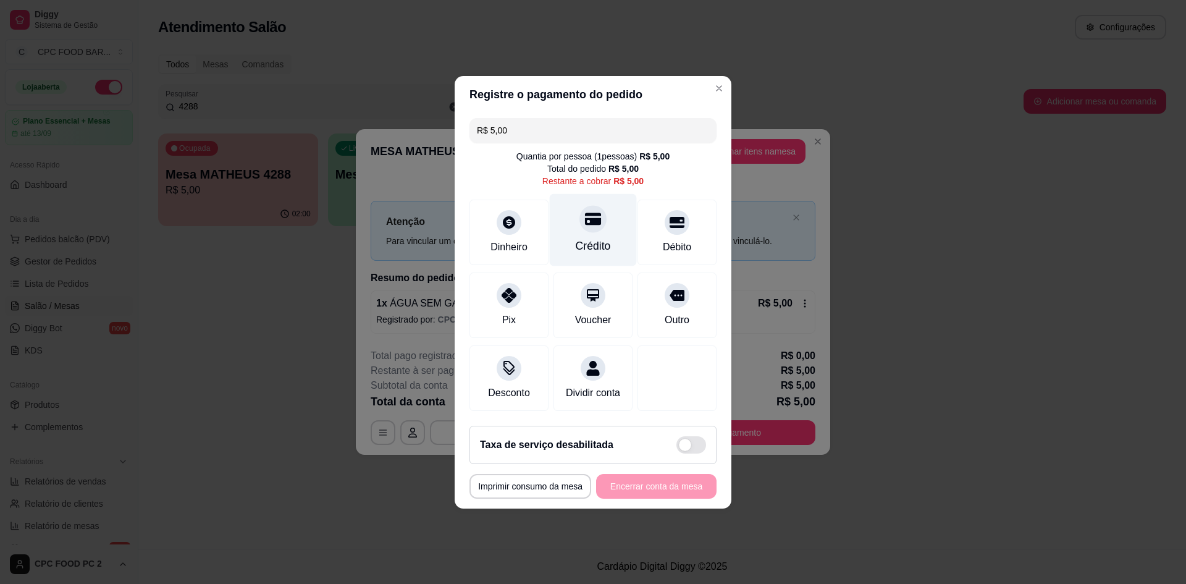
click at [598, 222] on div "Crédito" at bounding box center [593, 229] width 87 height 72
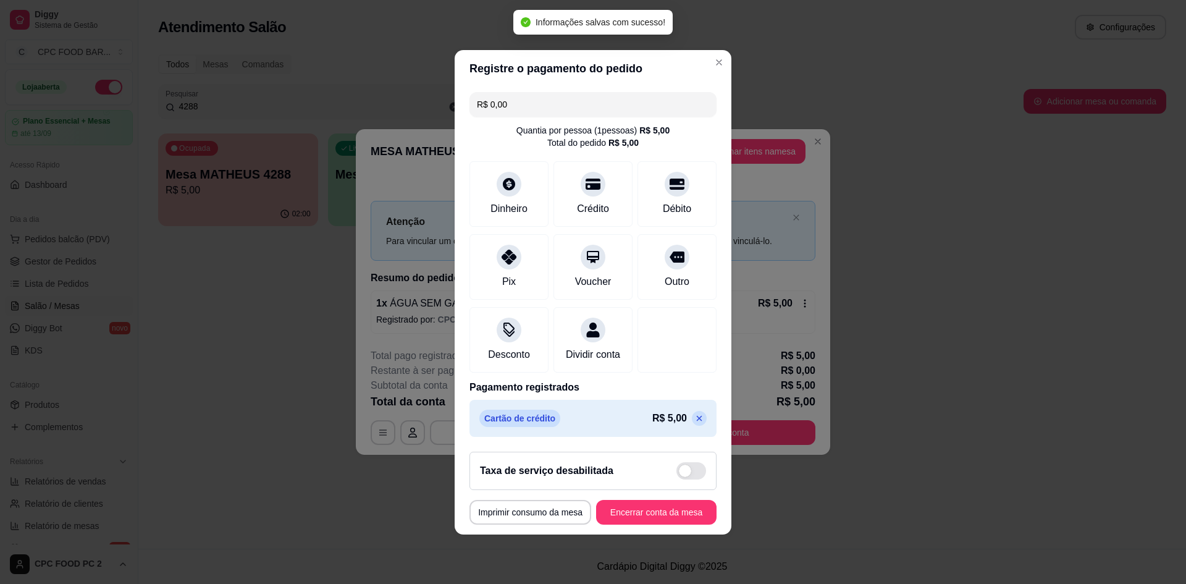
type input "R$ 0,00"
click at [645, 514] on button "Encerrar conta da mesa" at bounding box center [656, 512] width 120 height 25
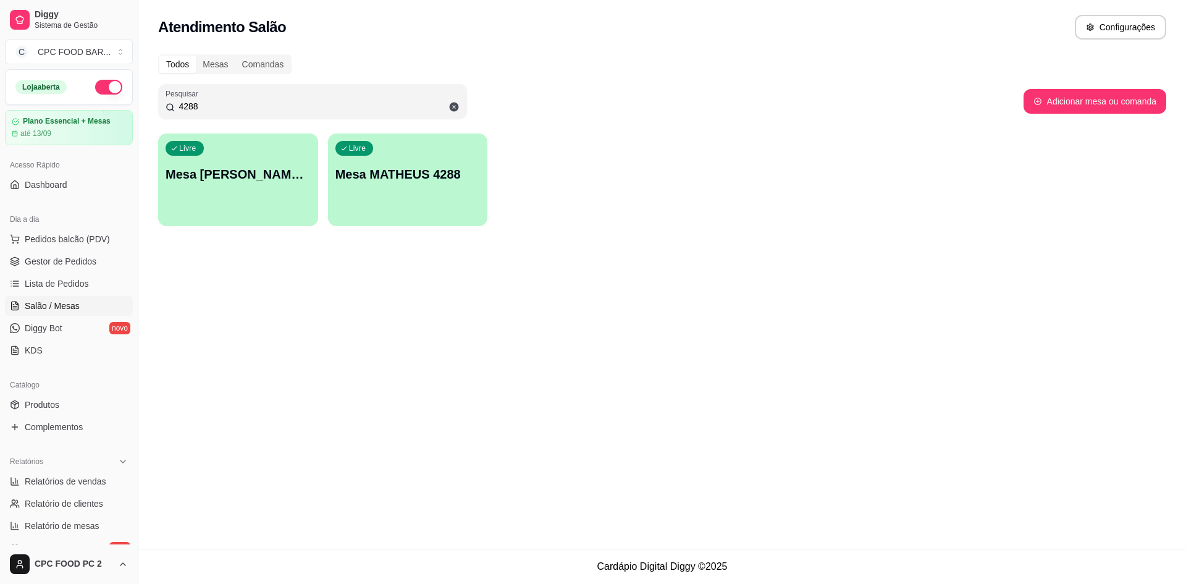
drag, startPoint x: 225, startPoint y: 108, endPoint x: 120, endPoint y: 88, distance: 106.8
click at [121, 91] on div "Diggy Sistema de Gestão C CPC FOOD BAR ... Loja aberta Plano Essencial + Mesas …" at bounding box center [593, 292] width 1186 height 584
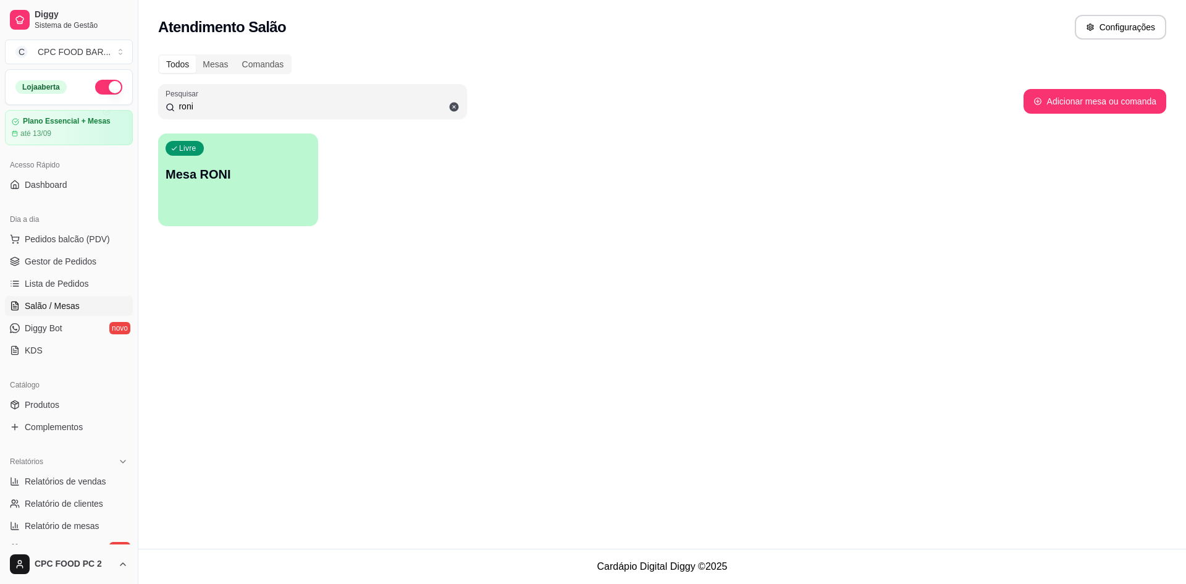
type input "roni"
click at [282, 188] on div "Livre Mesa RONI" at bounding box center [238, 172] width 155 height 75
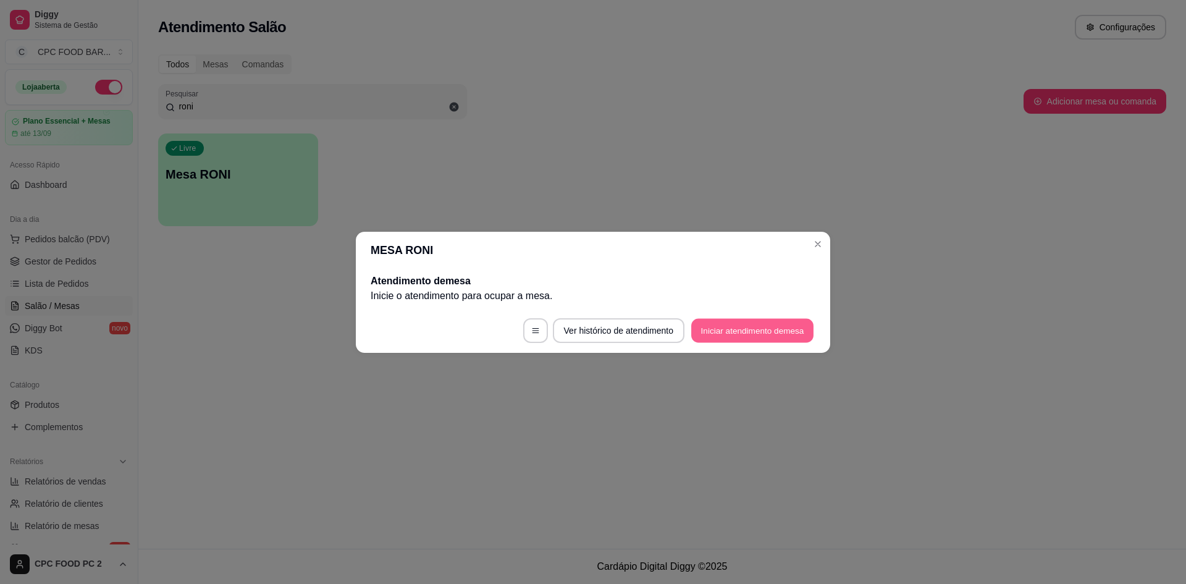
click at [760, 327] on button "Iniciar atendimento de mesa" at bounding box center [752, 330] width 122 height 24
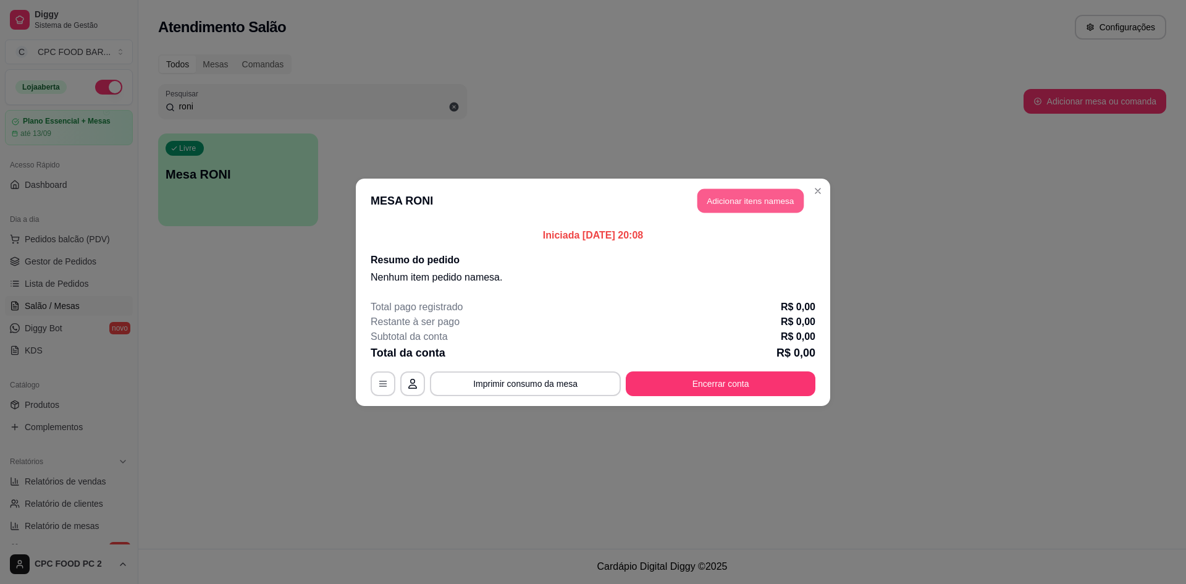
click at [719, 205] on button "Adicionar itens na mesa" at bounding box center [750, 200] width 106 height 24
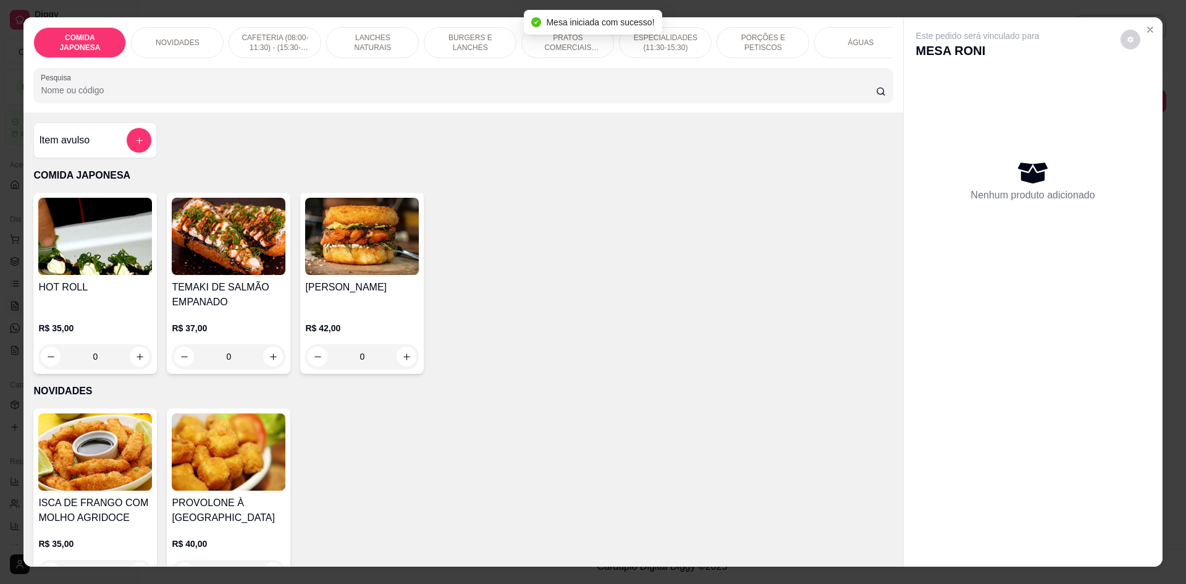
click at [333, 96] on input "Pesquisa" at bounding box center [458, 90] width 834 height 12
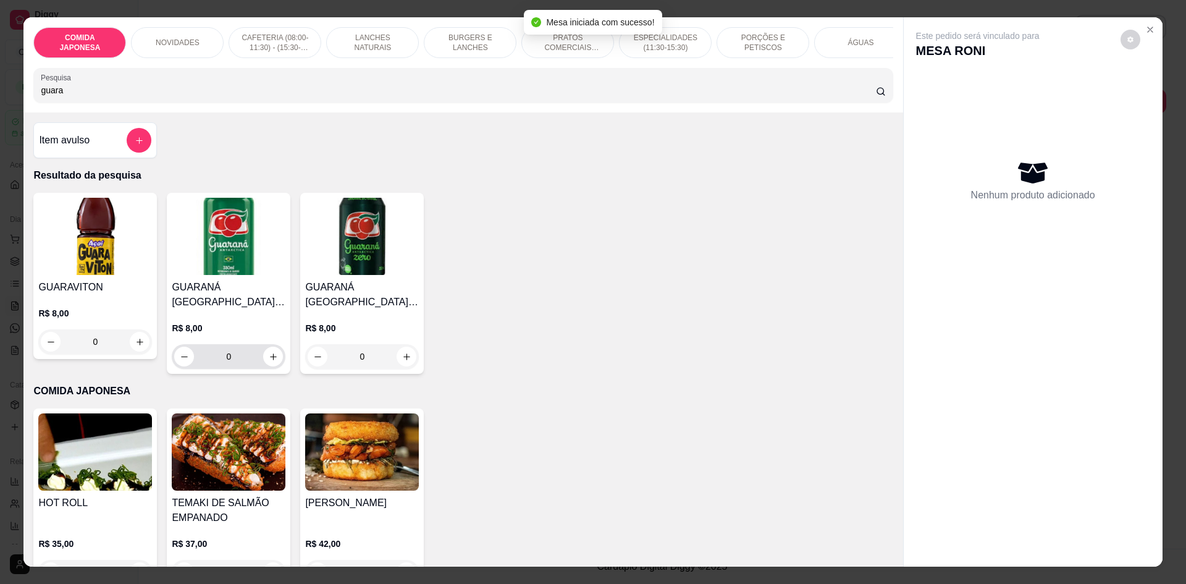
type input "guara"
click at [269, 361] on icon "increase-product-quantity" at bounding box center [273, 356] width 9 height 9
type input "1"
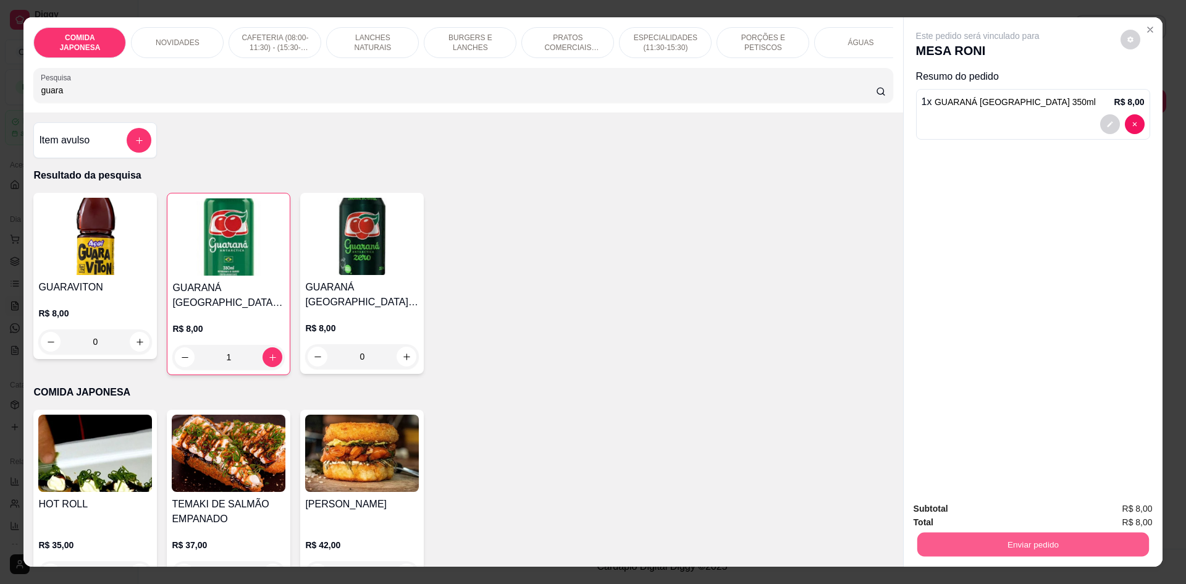
click at [942, 535] on button "Enviar pedido" at bounding box center [1032, 544] width 232 height 24
click at [941, 509] on button "Não registrar e enviar pedido" at bounding box center [991, 513] width 125 height 23
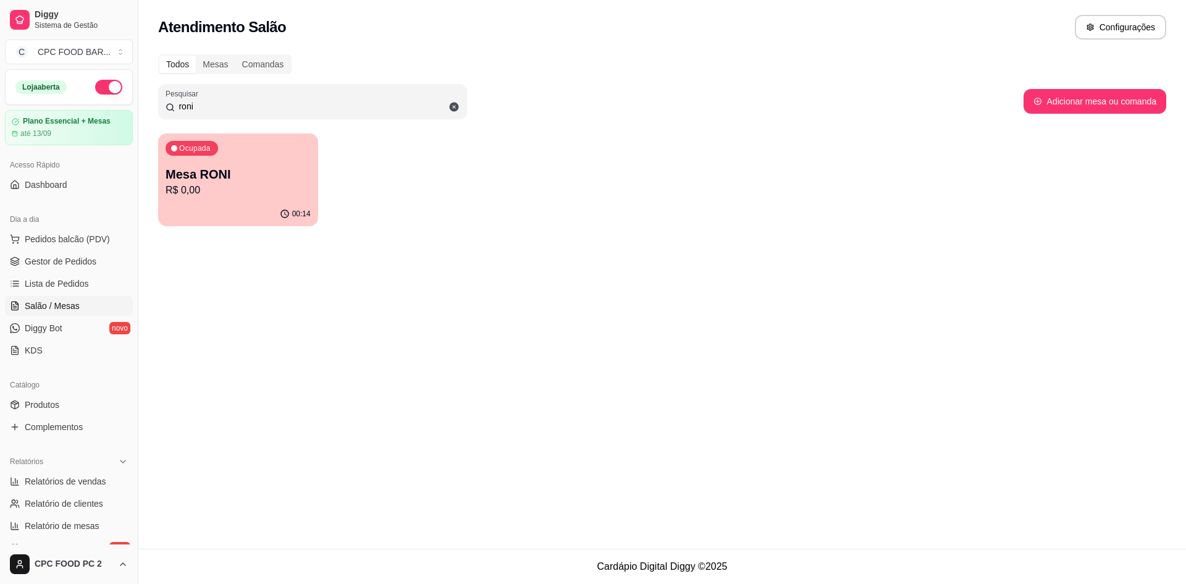
drag, startPoint x: 204, startPoint y: 103, endPoint x: 177, endPoint y: 101, distance: 27.8
click at [177, 101] on input "roni" at bounding box center [317, 106] width 285 height 12
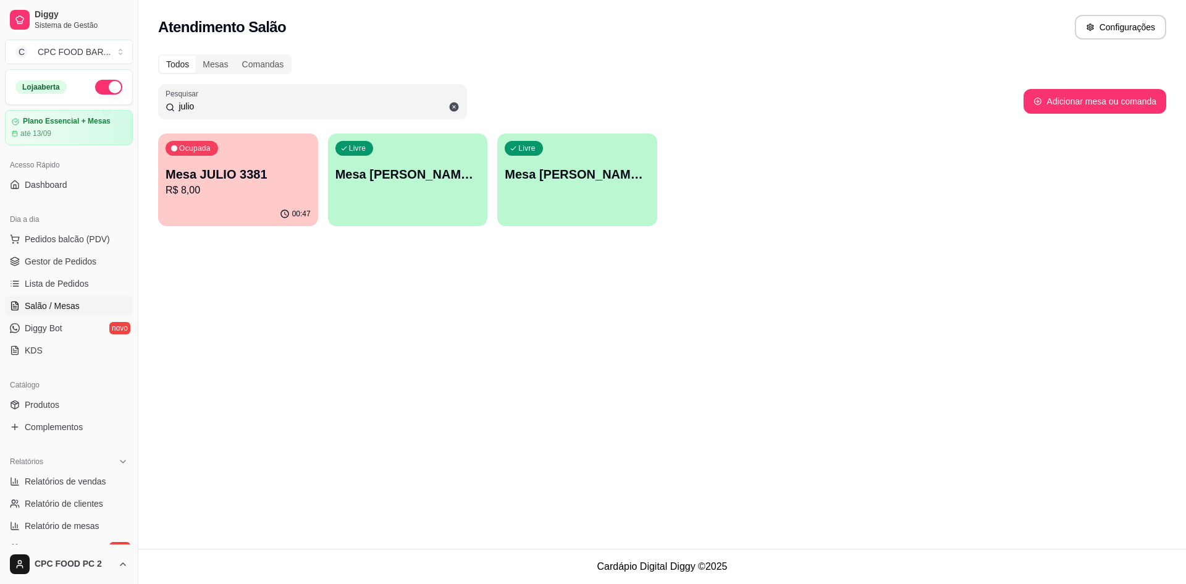
type input "julio"
click at [233, 203] on div "00:47" at bounding box center [238, 214] width 160 height 24
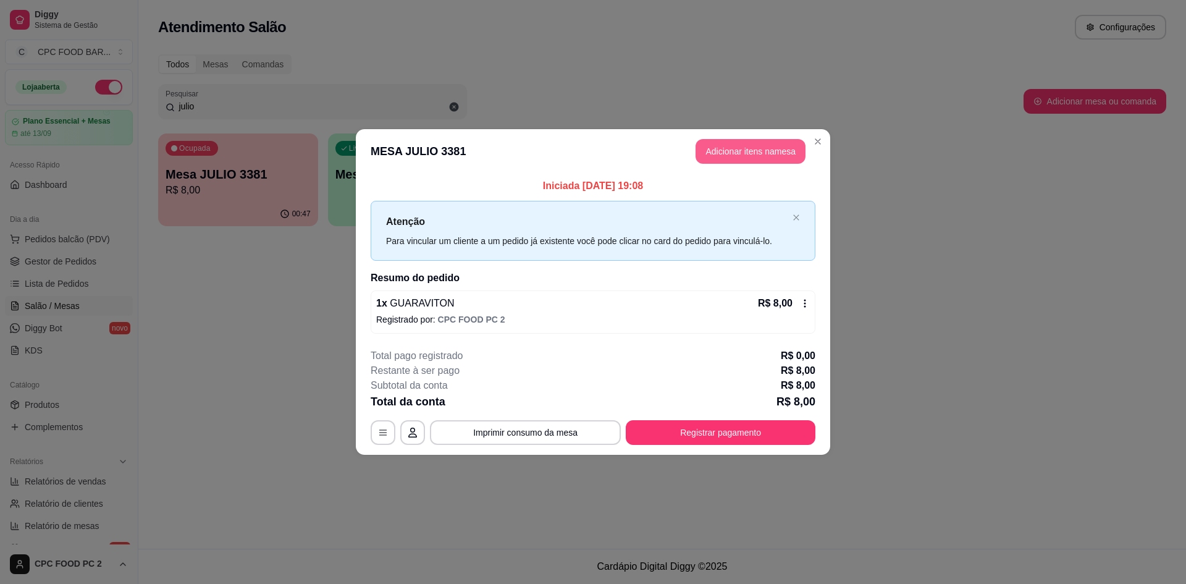
click at [764, 151] on button "Adicionar itens na mesa" at bounding box center [750, 151] width 110 height 25
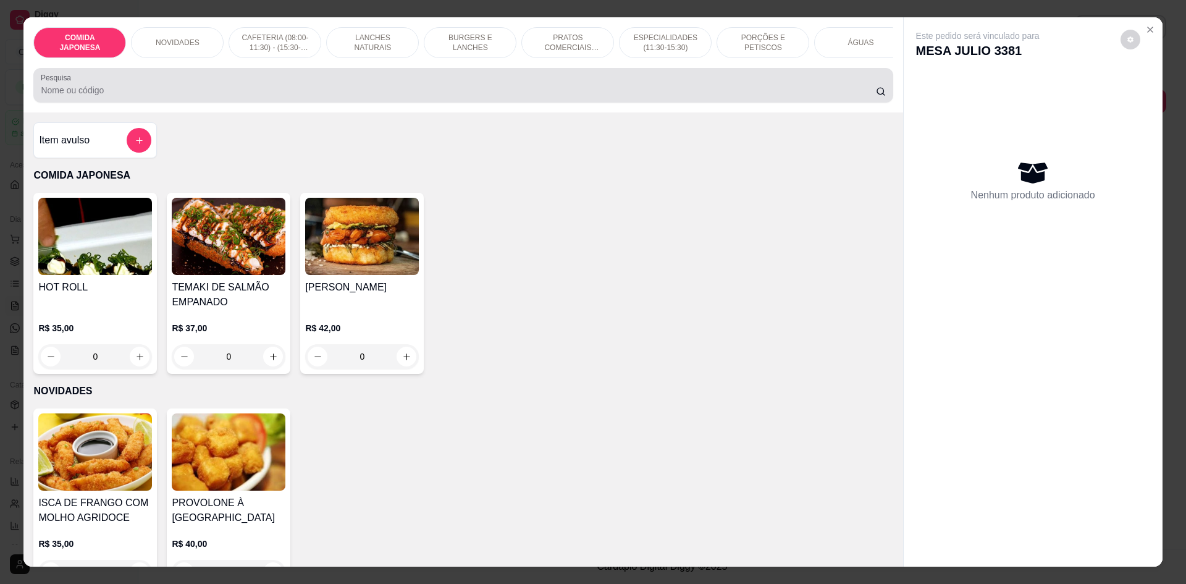
click at [592, 103] on div "Pesquisa" at bounding box center [462, 85] width 859 height 35
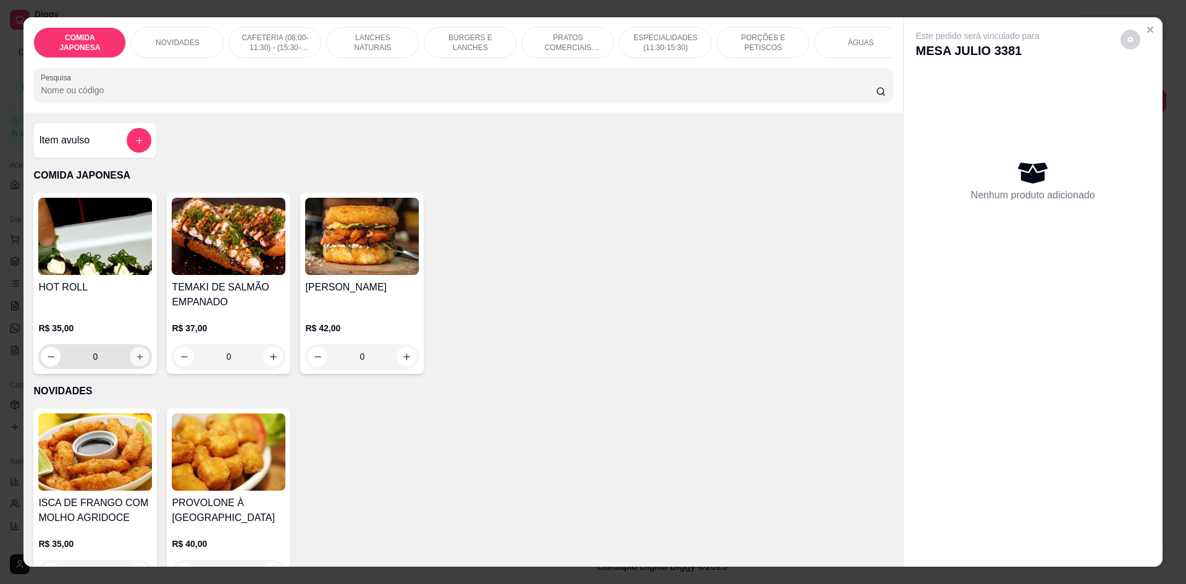
click at [135, 361] on icon "increase-product-quantity" at bounding box center [139, 356] width 9 height 9
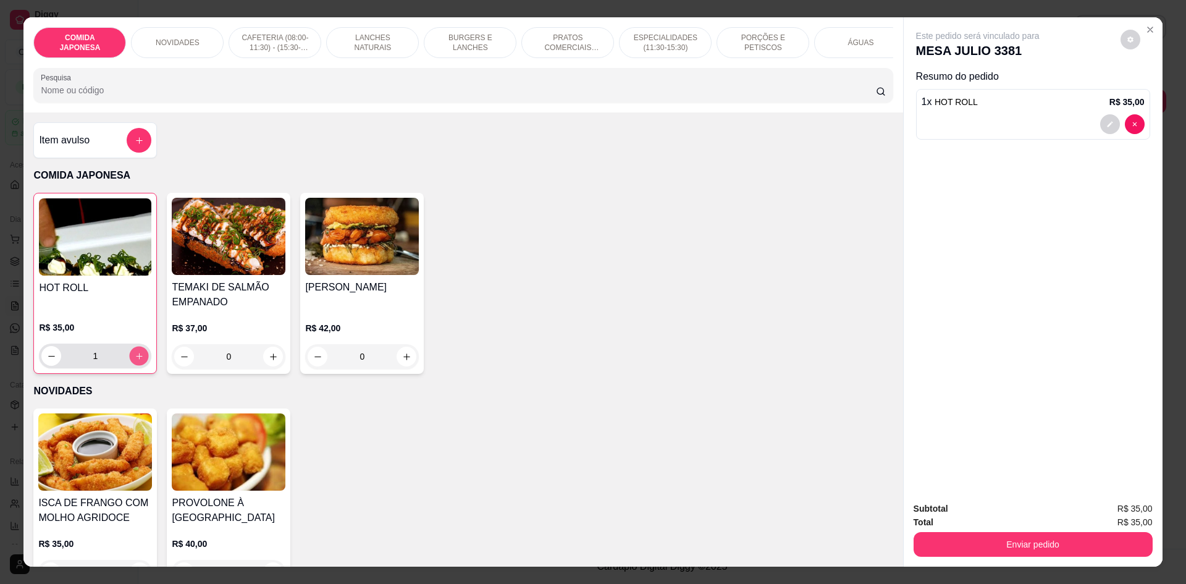
click at [136, 359] on icon "increase-product-quantity" at bounding box center [139, 356] width 6 height 6
type input "2"
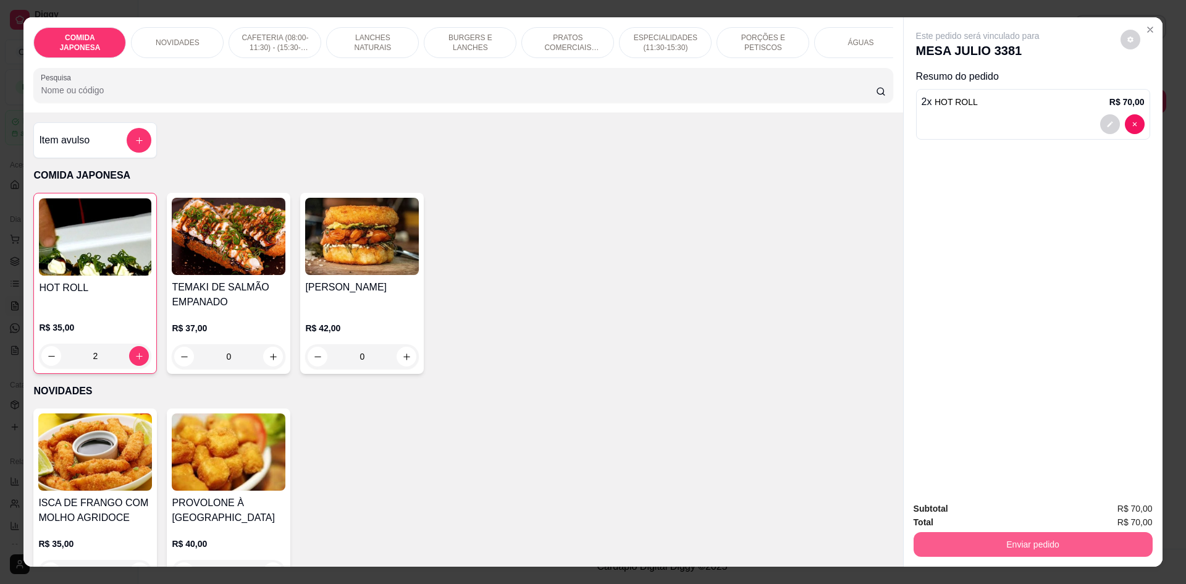
click at [1074, 534] on button "Enviar pedido" at bounding box center [1032, 544] width 239 height 25
click at [1042, 509] on button "Não registrar e enviar pedido" at bounding box center [991, 513] width 128 height 23
